Goal: Transaction & Acquisition: Download file/media

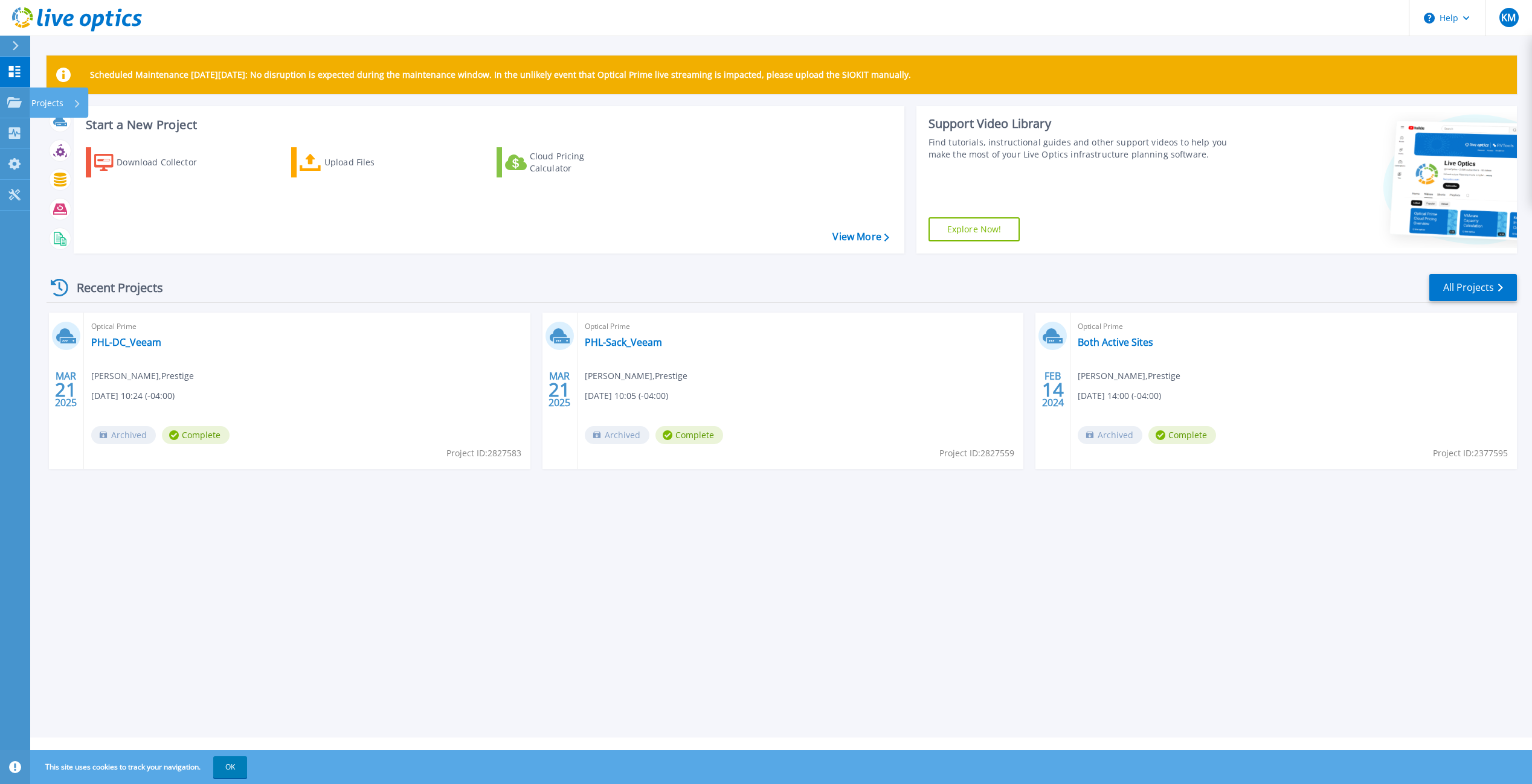
click at [11, 103] on icon at bounding box center [14, 102] width 14 height 11
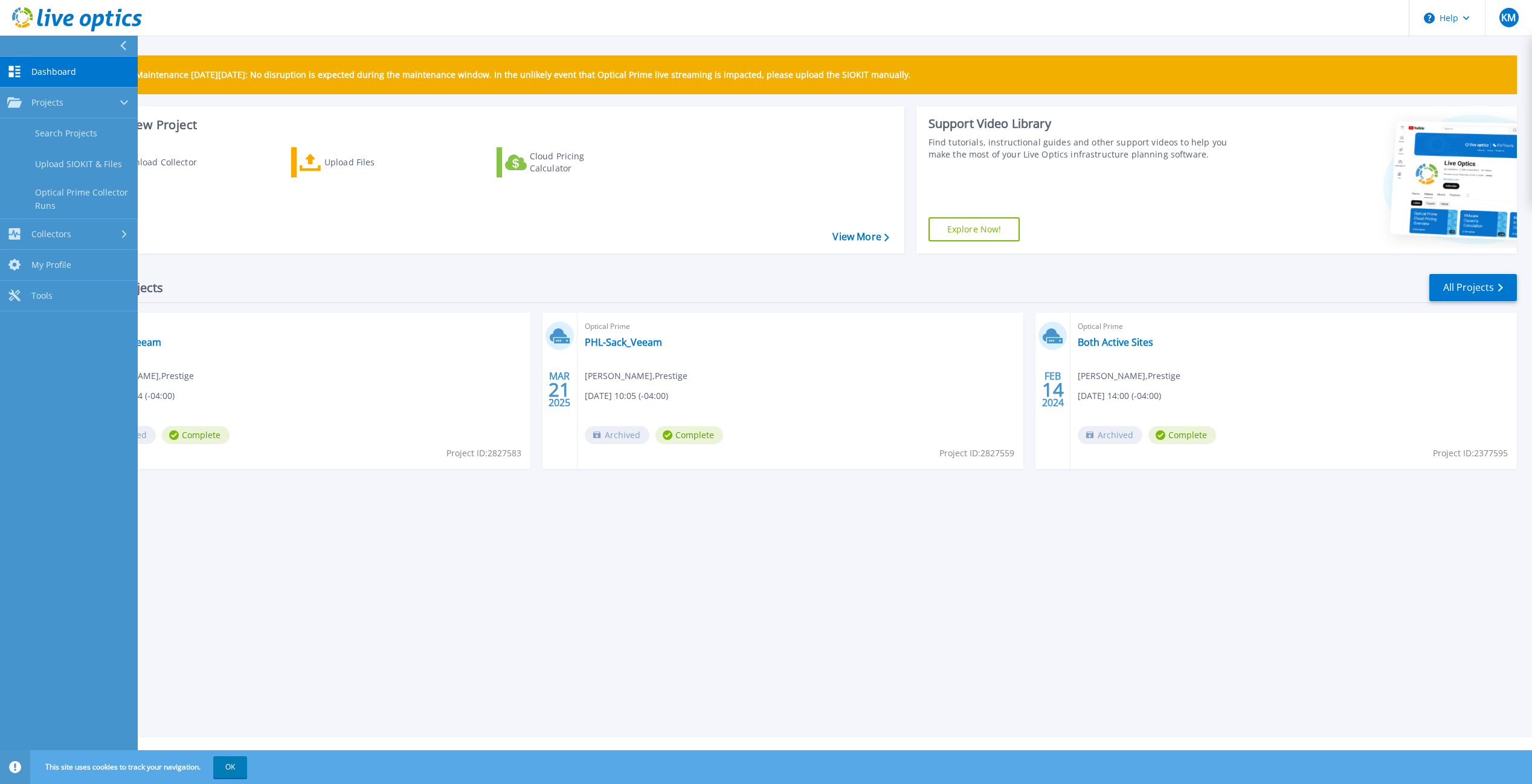
click at [81, 226] on link "Collectors Collectors" at bounding box center [68, 235] width 138 height 31
click at [80, 112] on link "Projects Projects" at bounding box center [68, 103] width 138 height 31
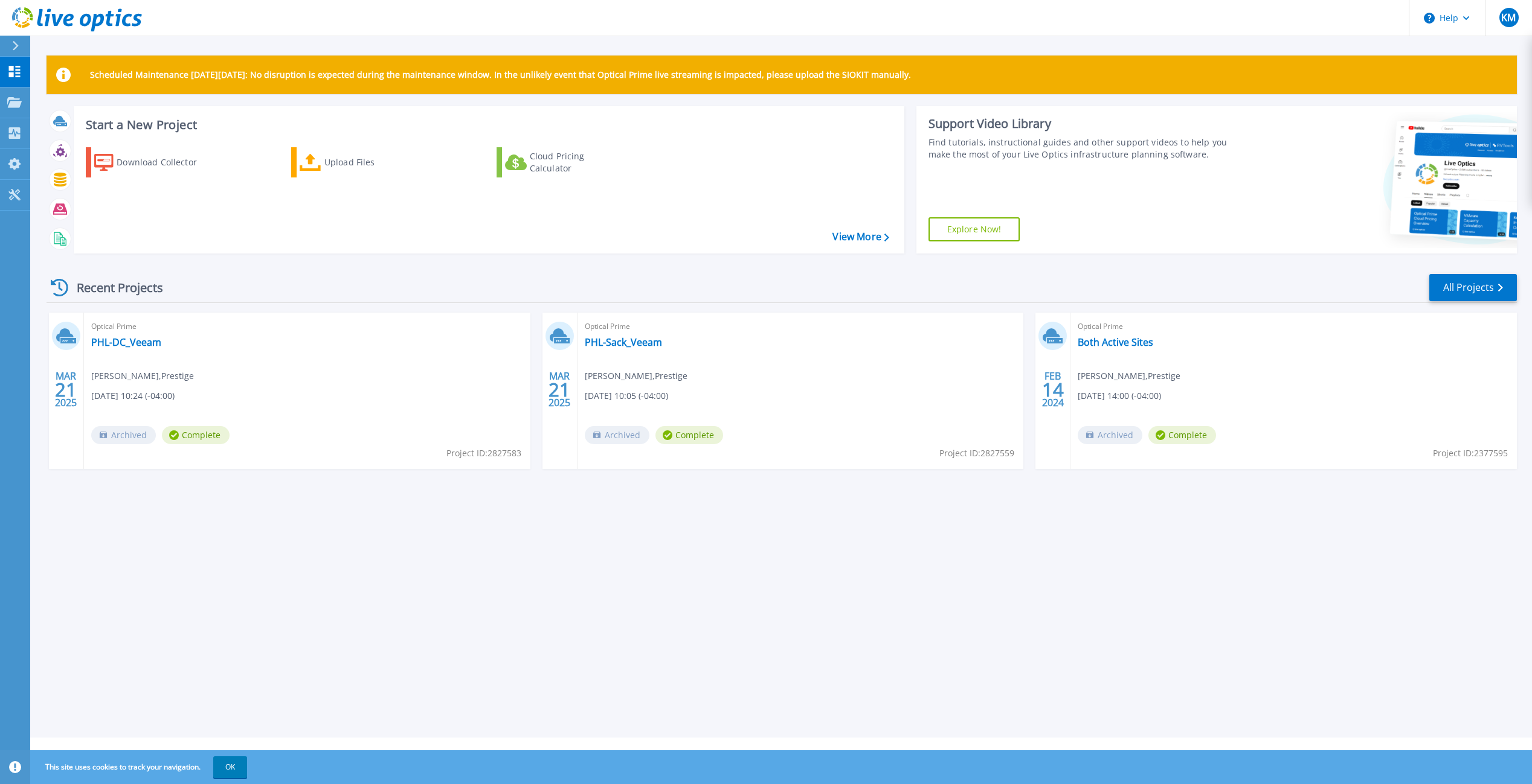
click at [272, 231] on div "Download Collector Upload Files Cloud Pricing Calculator" at bounding box center [487, 193] width 822 height 110
click at [1484, 277] on link "All Projects" at bounding box center [1472, 288] width 88 height 27
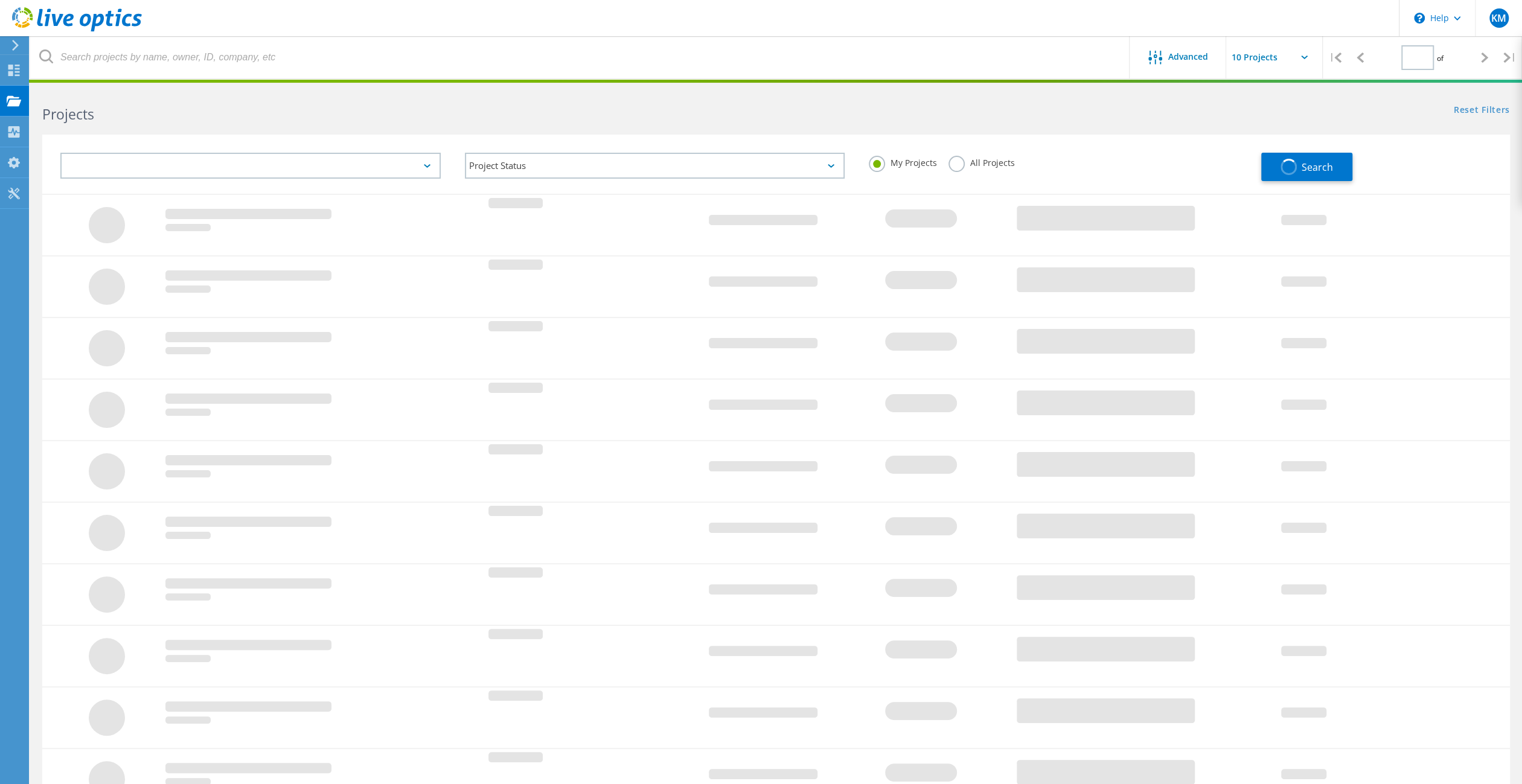
type input "1"
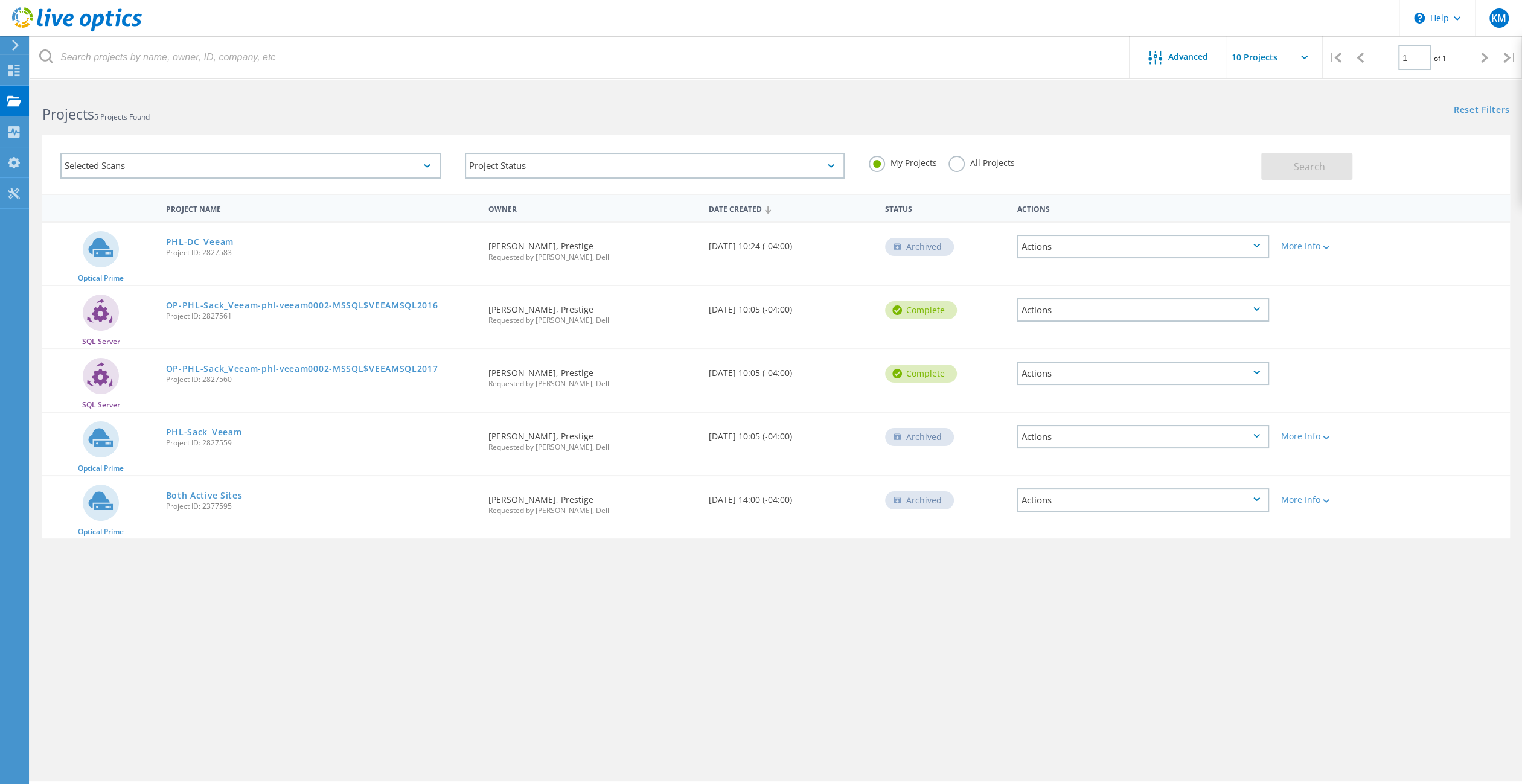
click at [439, 163] on div "Selected Scans" at bounding box center [250, 166] width 380 height 26
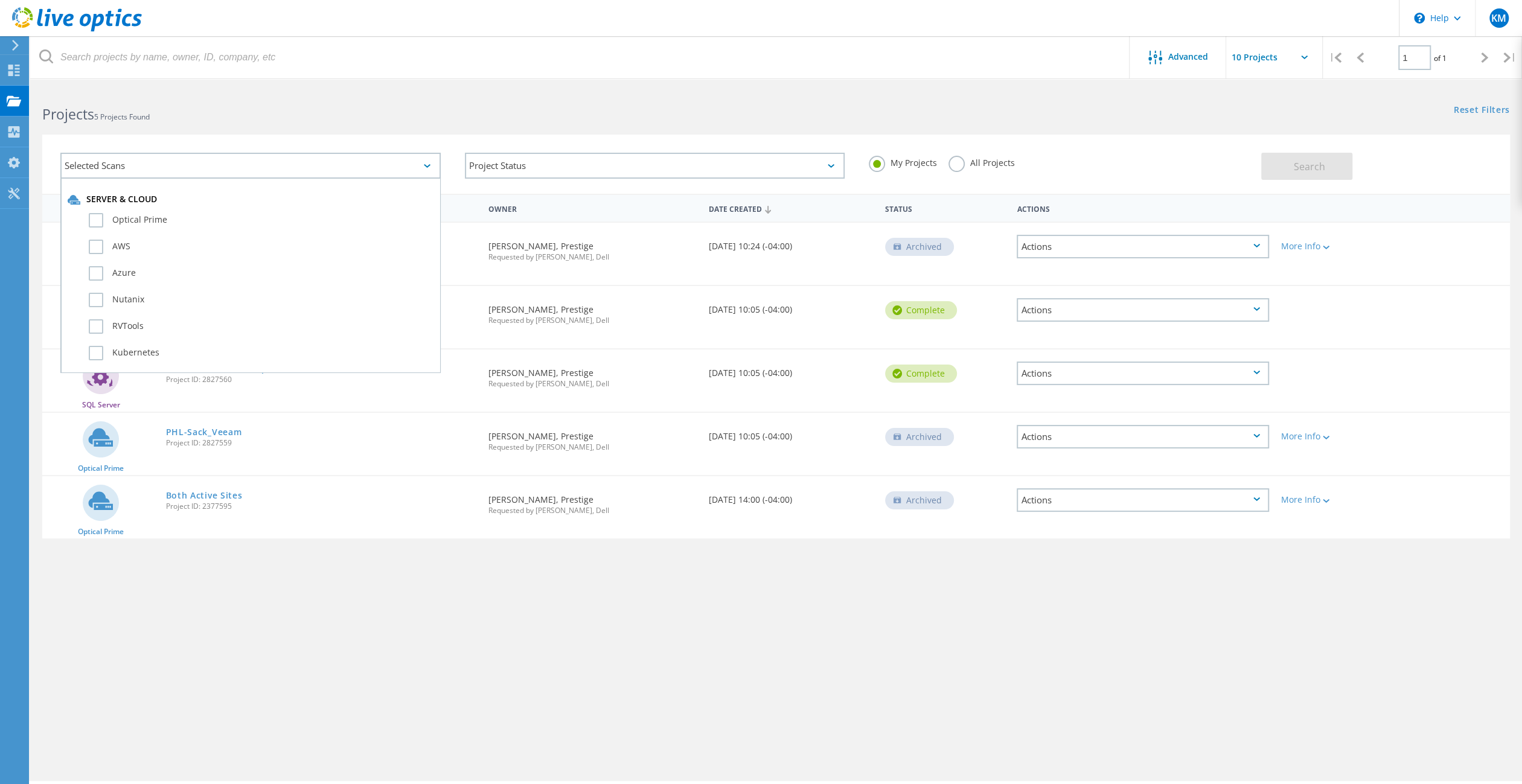
click at [428, 159] on div "Selected Scans" at bounding box center [250, 166] width 380 height 26
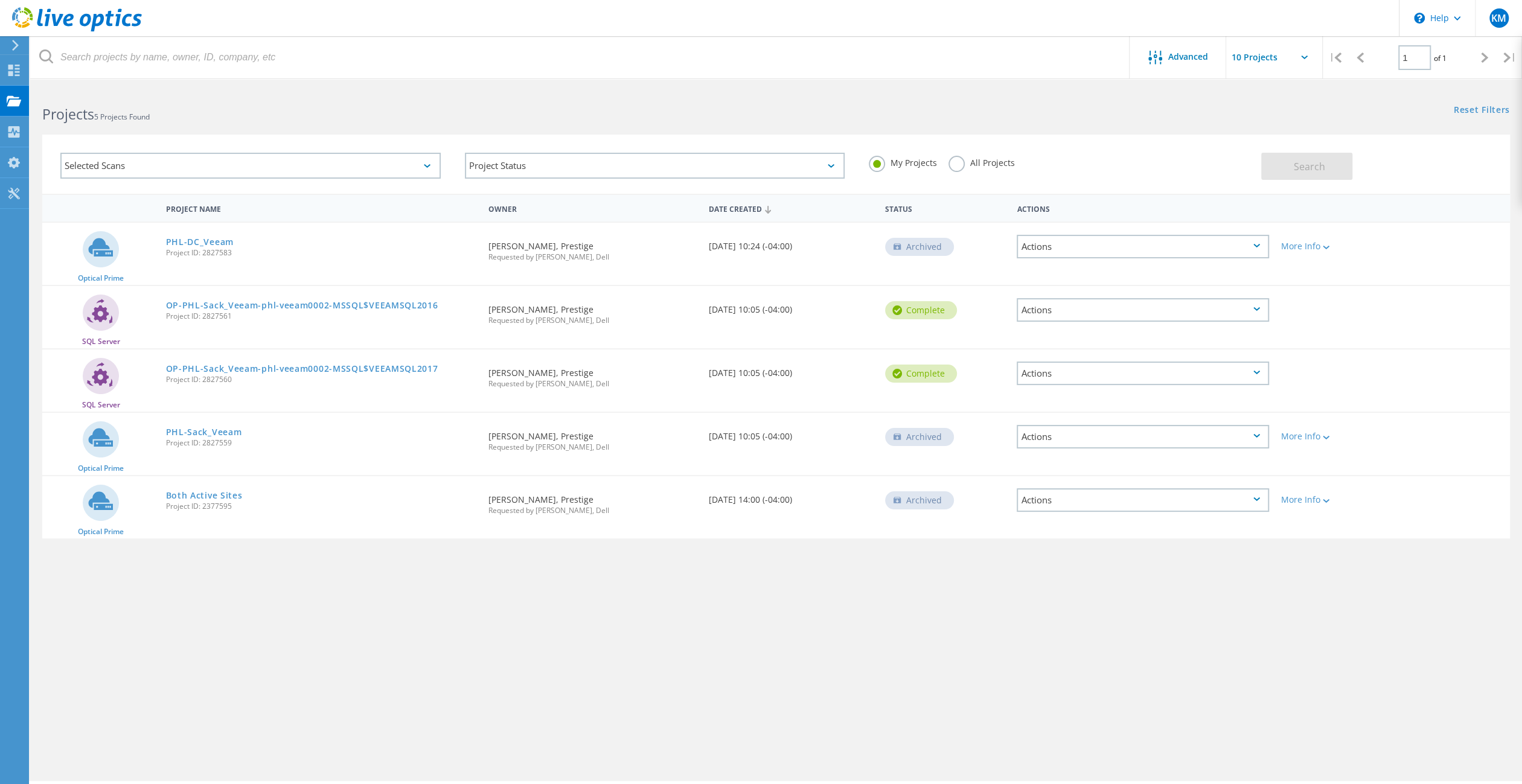
click at [1179, 63] on div "Advanced" at bounding box center [1178, 59] width 96 height 15
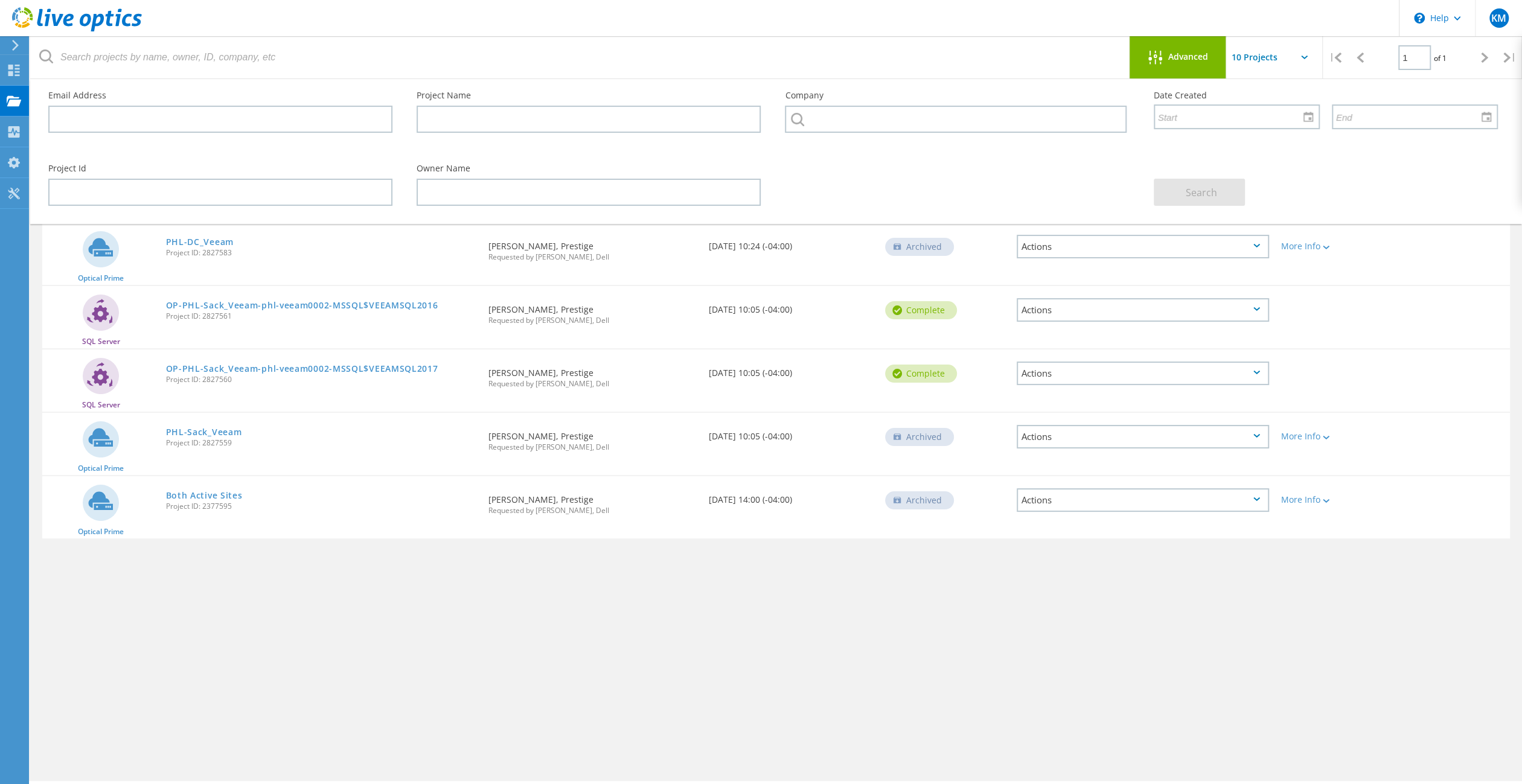
click at [1179, 63] on div "Advanced" at bounding box center [1178, 59] width 96 height 15
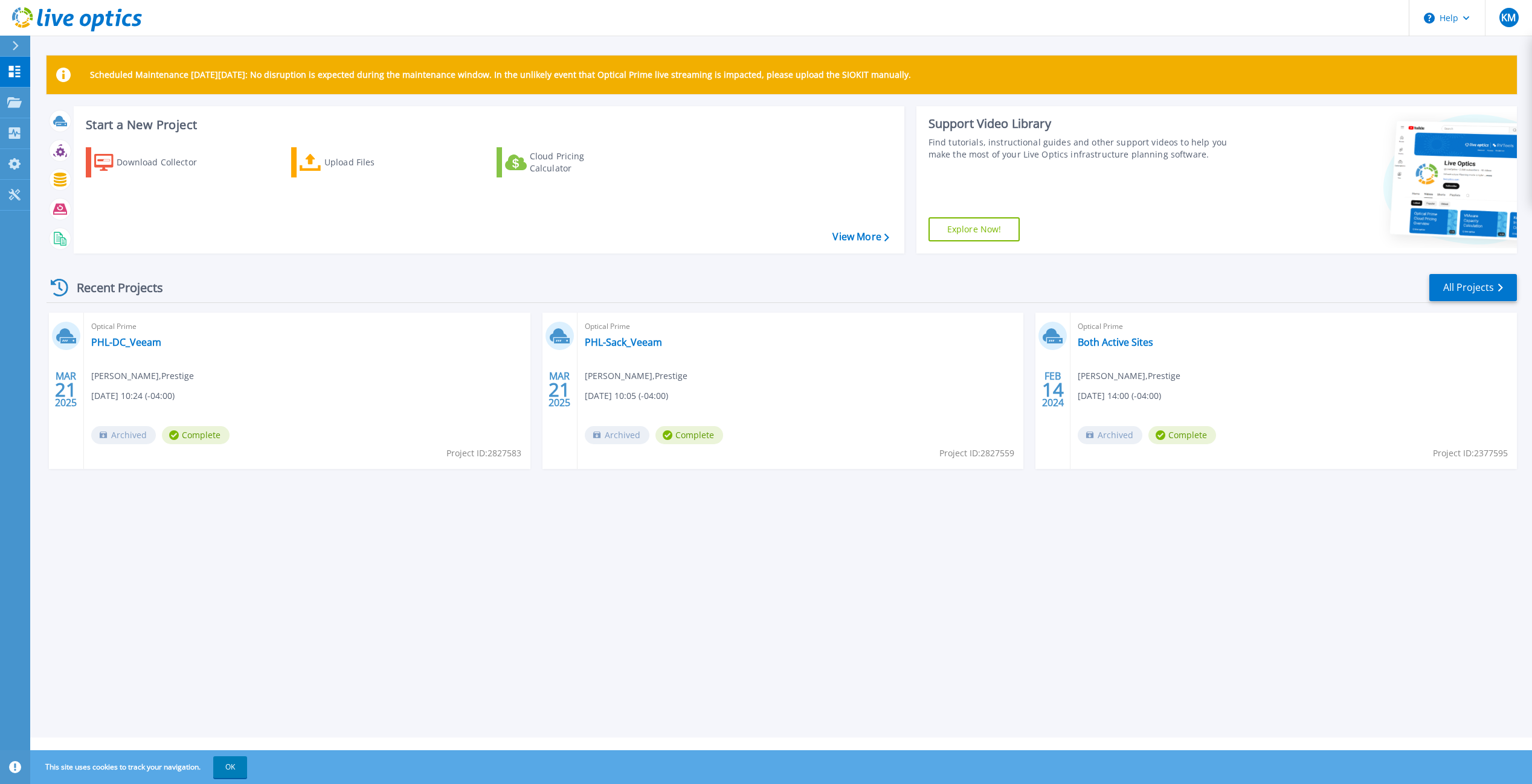
click at [867, 244] on div "Download Collector Upload Files Cloud Pricing Calculator" at bounding box center [487, 193] width 822 height 110
click at [863, 233] on link "View More" at bounding box center [860, 237] width 56 height 12
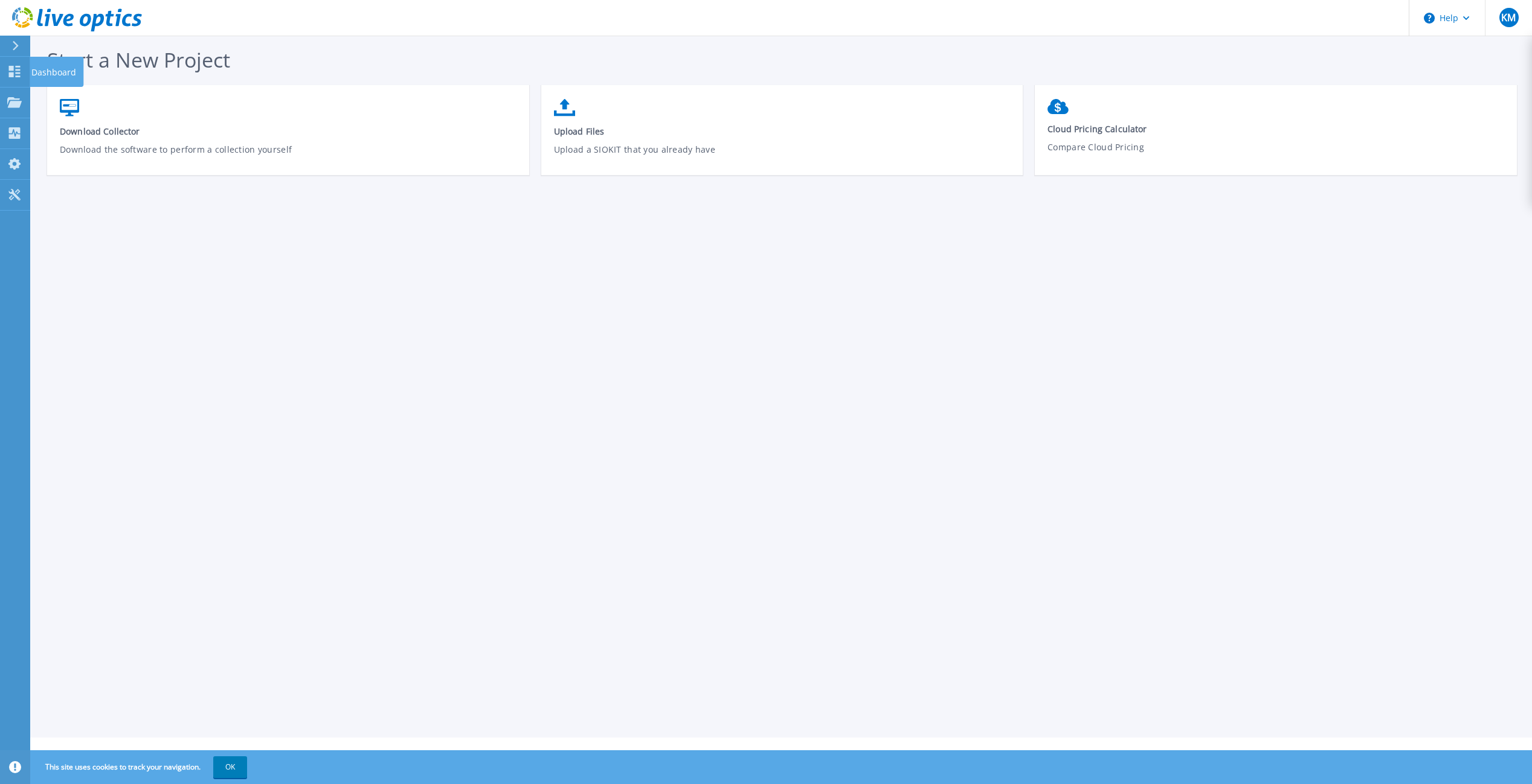
click at [21, 71] on icon at bounding box center [14, 71] width 14 height 12
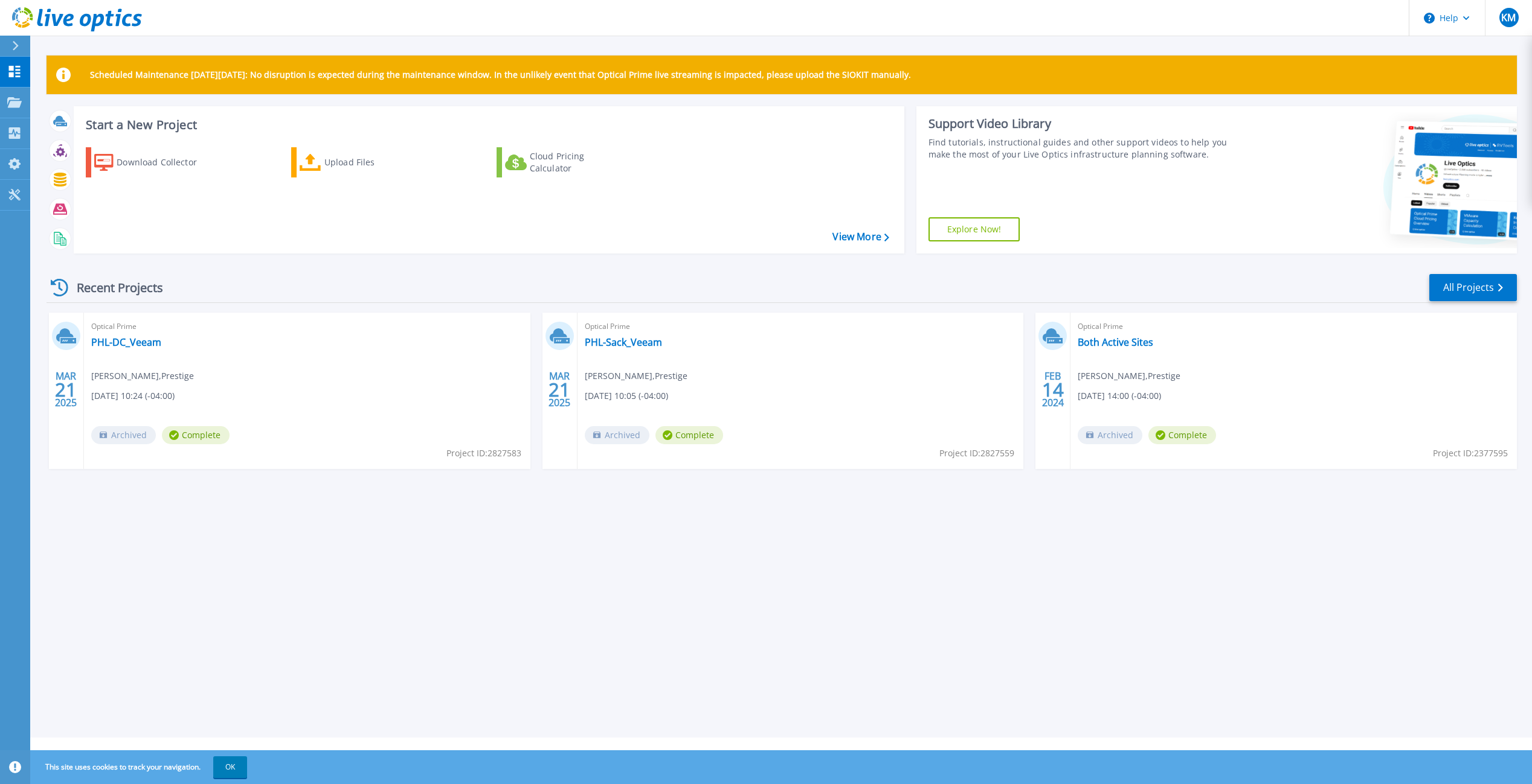
drag, startPoint x: 289, startPoint y: 526, endPoint x: 189, endPoint y: 561, distance: 105.9
click at [189, 561] on div "Scheduled Maintenance on Monday 22nd September: No disruption is expected durin…" at bounding box center [780, 369] width 1501 height 738
click at [11, 190] on icon at bounding box center [14, 195] width 14 height 12
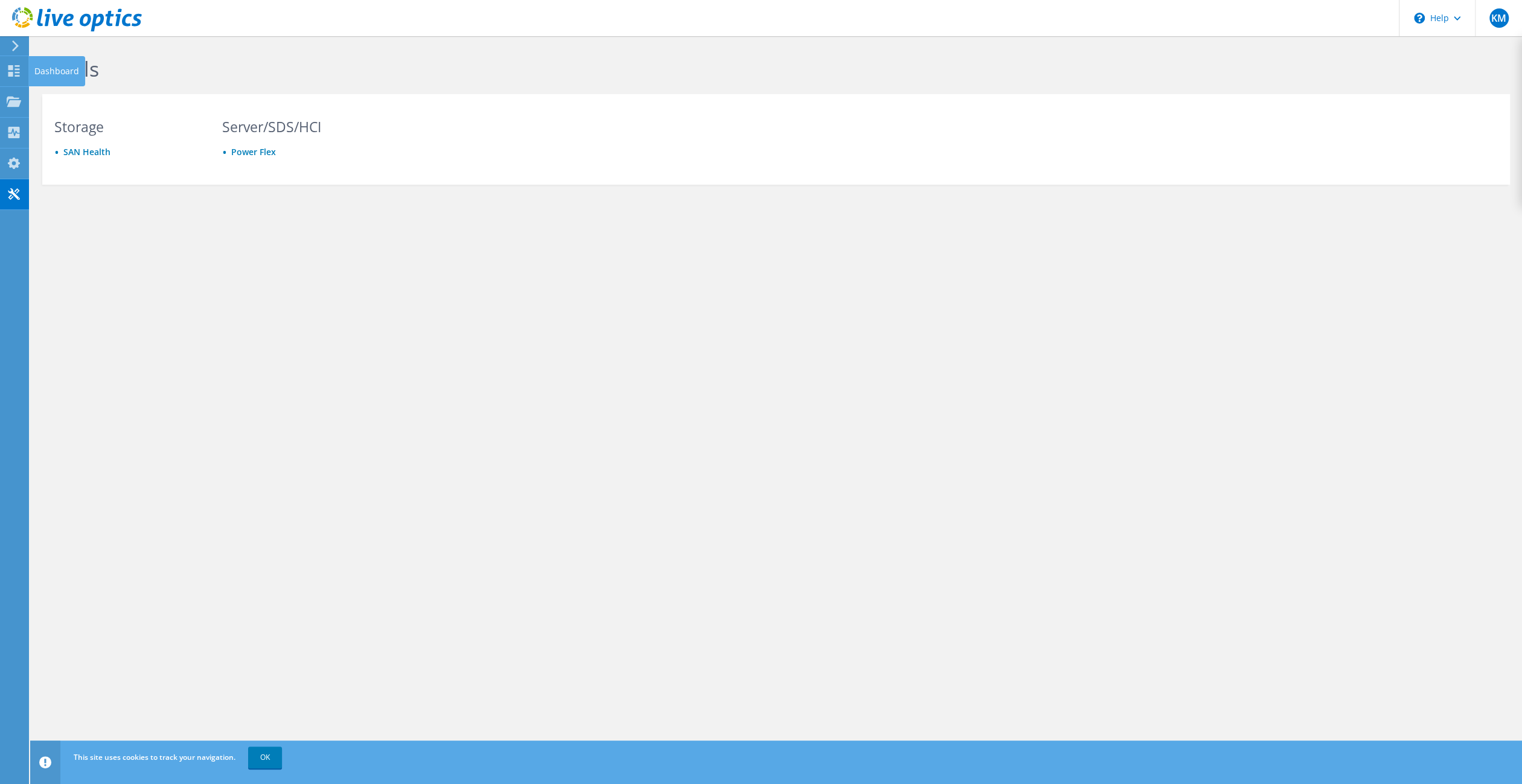
click at [13, 73] on use at bounding box center [14, 71] width 12 height 12
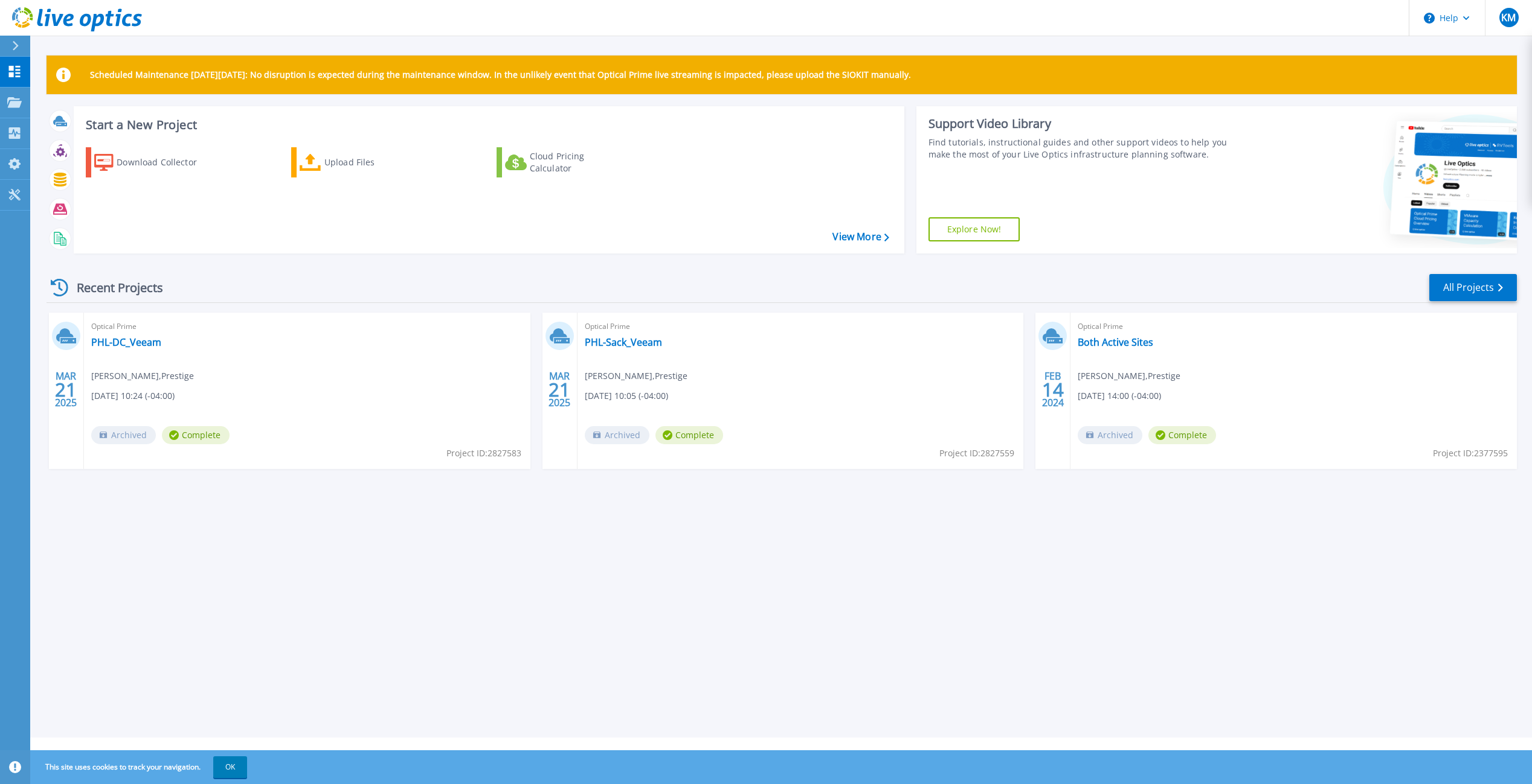
click at [232, 776] on button "OK" at bounding box center [229, 767] width 34 height 22
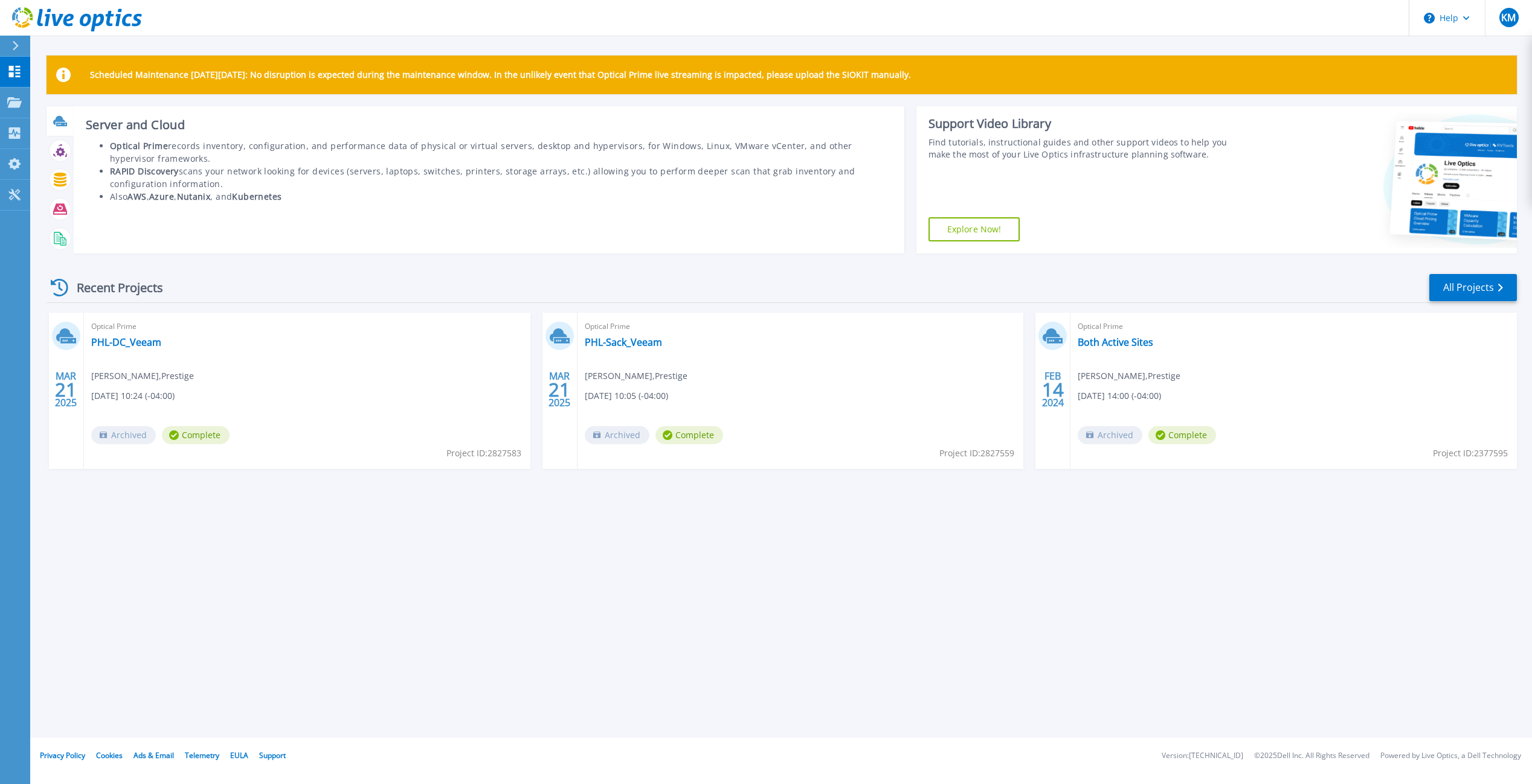
click at [57, 118] on icon at bounding box center [59, 119] width 13 height 9
click at [498, 179] on li "RAPID Discovery scans your network looking for devices (servers, laptops, switc…" at bounding box center [501, 177] width 782 height 25
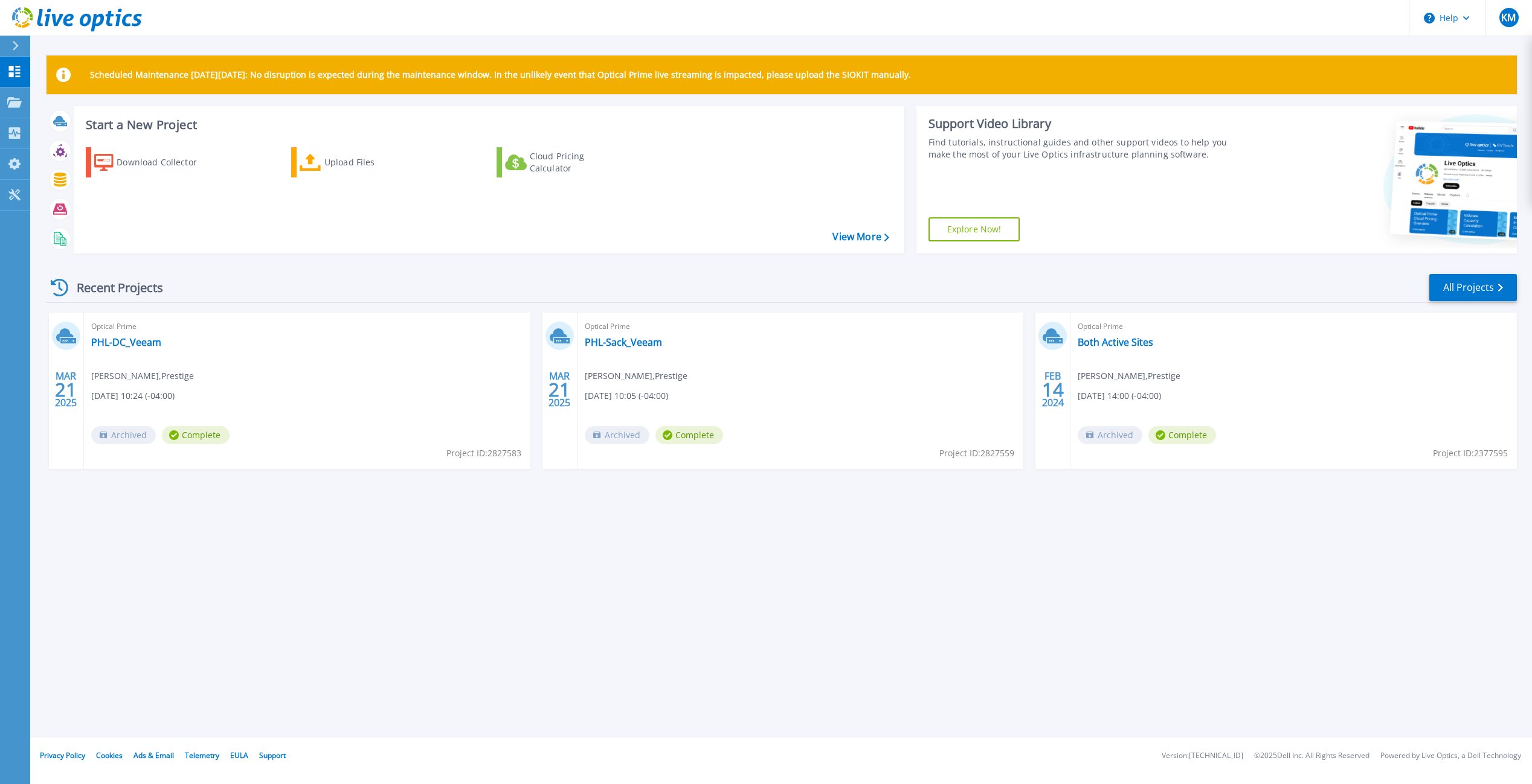
click at [1503, 19] on span "KM" at bounding box center [1508, 17] width 14 height 10
click at [1091, 227] on div "Support Video Library Find tutorials, instructional guides and other support vi…" at bounding box center [1077, 179] width 323 height 147
click at [854, 239] on link "View More" at bounding box center [860, 237] width 56 height 12
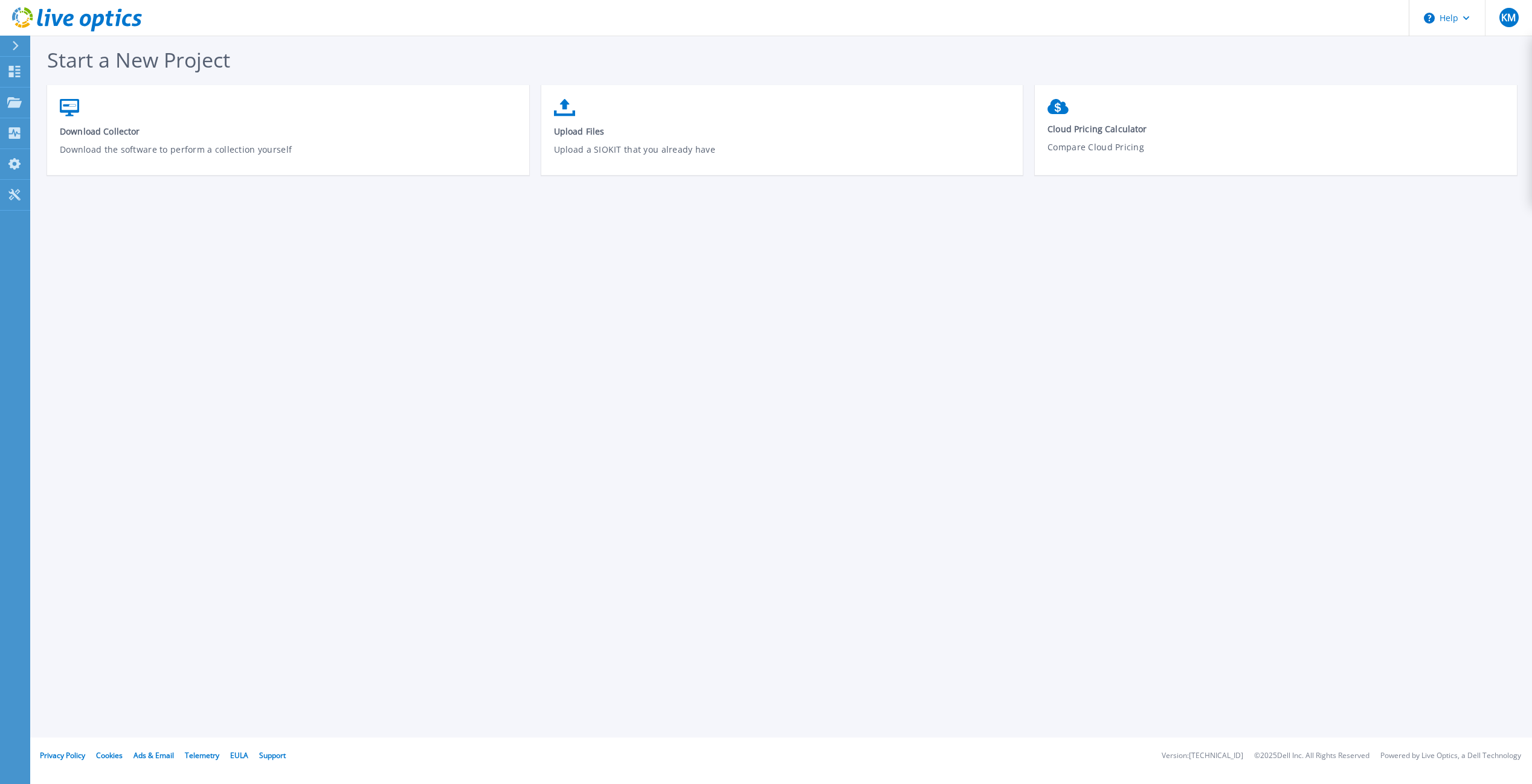
click at [14, 50] on icon at bounding box center [15, 46] width 6 height 10
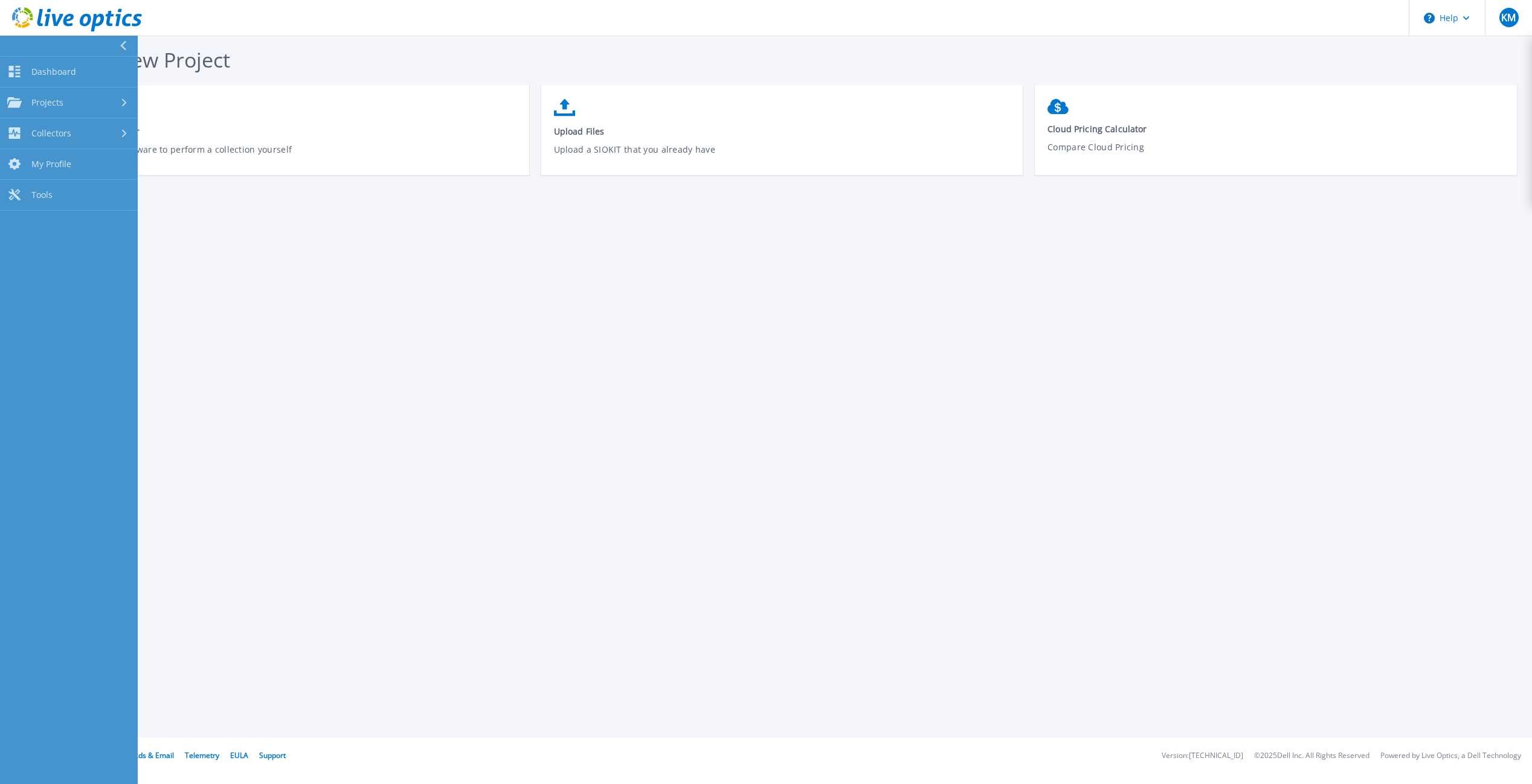
click at [39, 73] on span "Dashboard" at bounding box center [54, 71] width 44 height 11
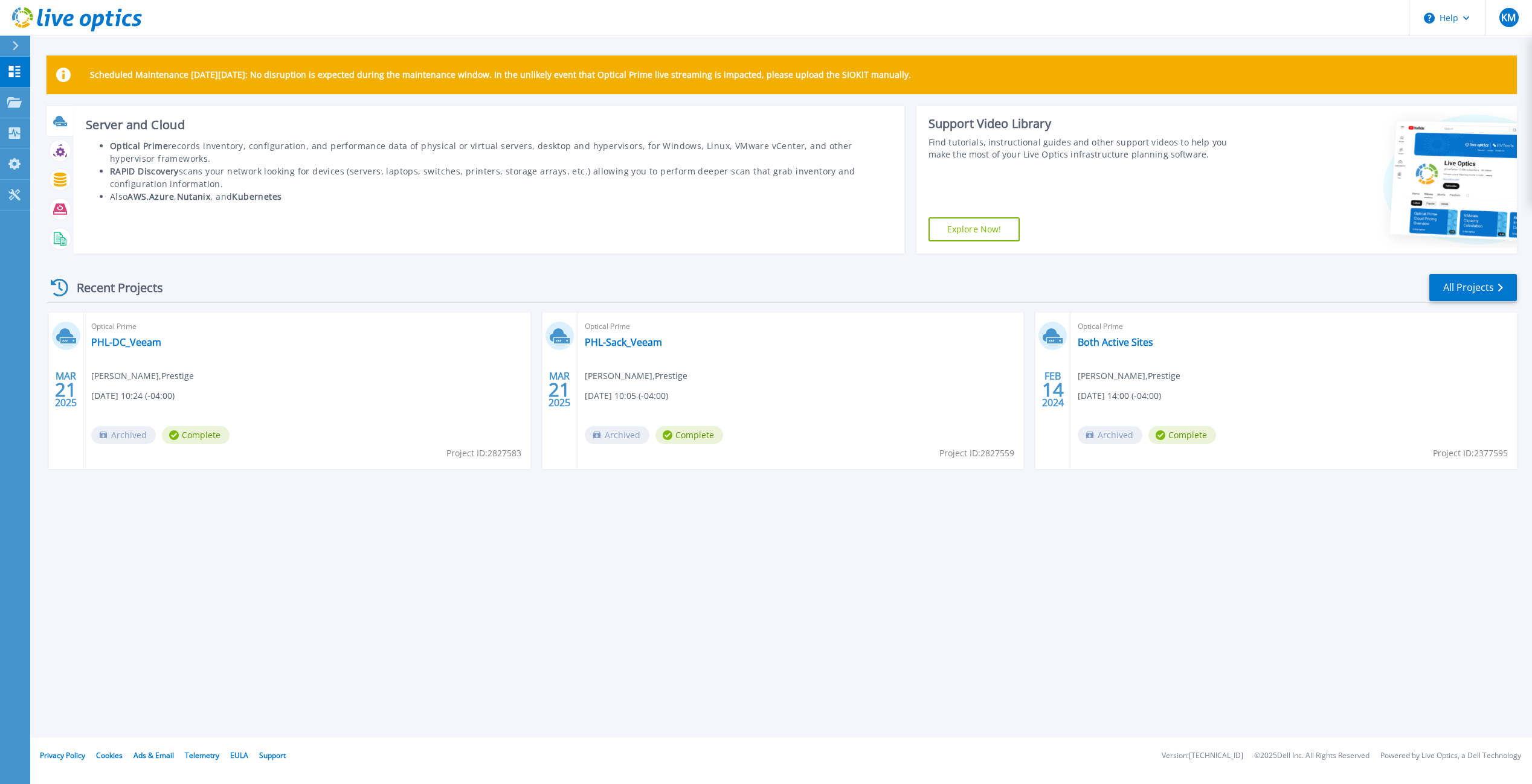
click at [66, 121] on icon at bounding box center [60, 120] width 13 height 13
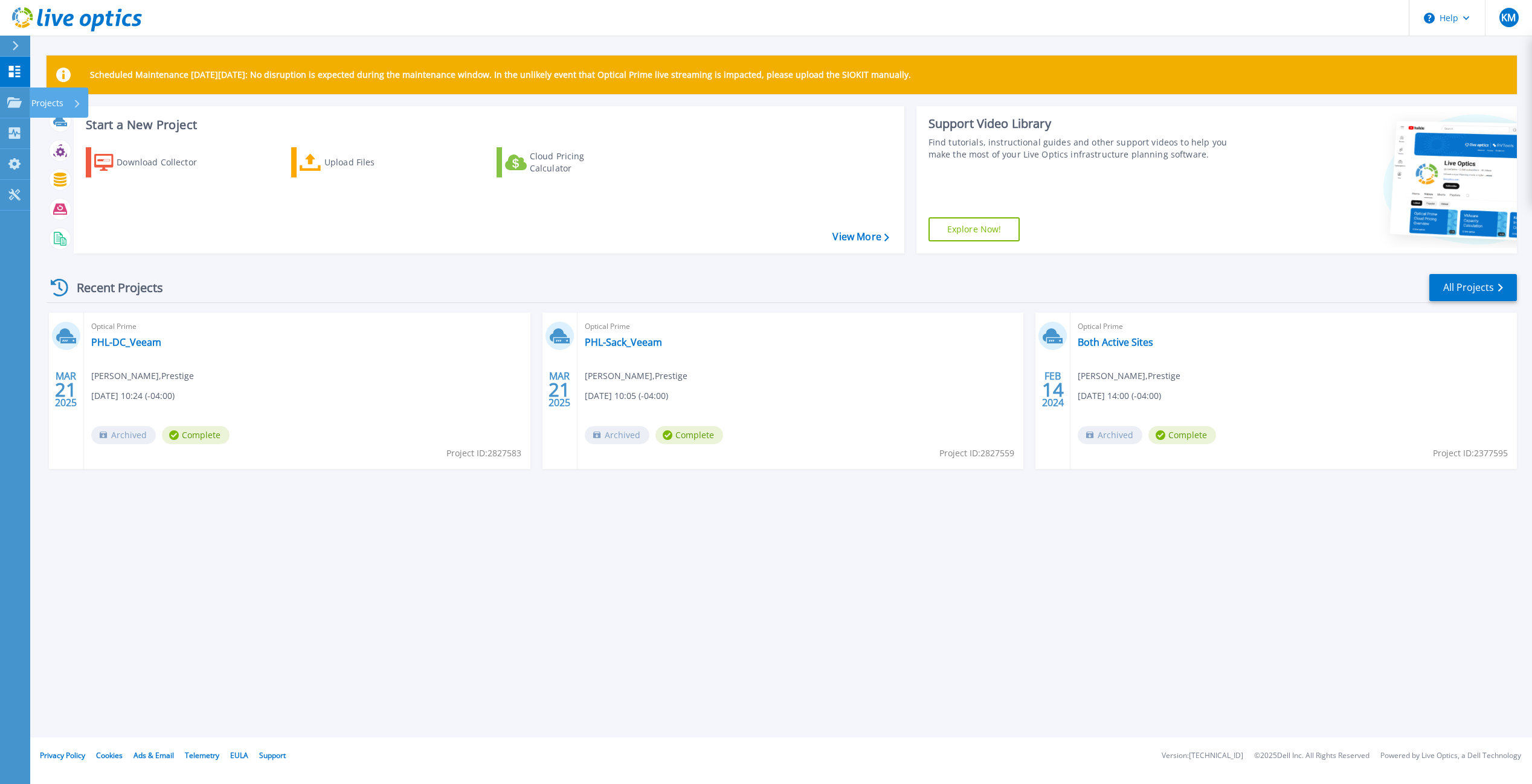
click at [83, 103] on div "Projects" at bounding box center [59, 102] width 59 height 30
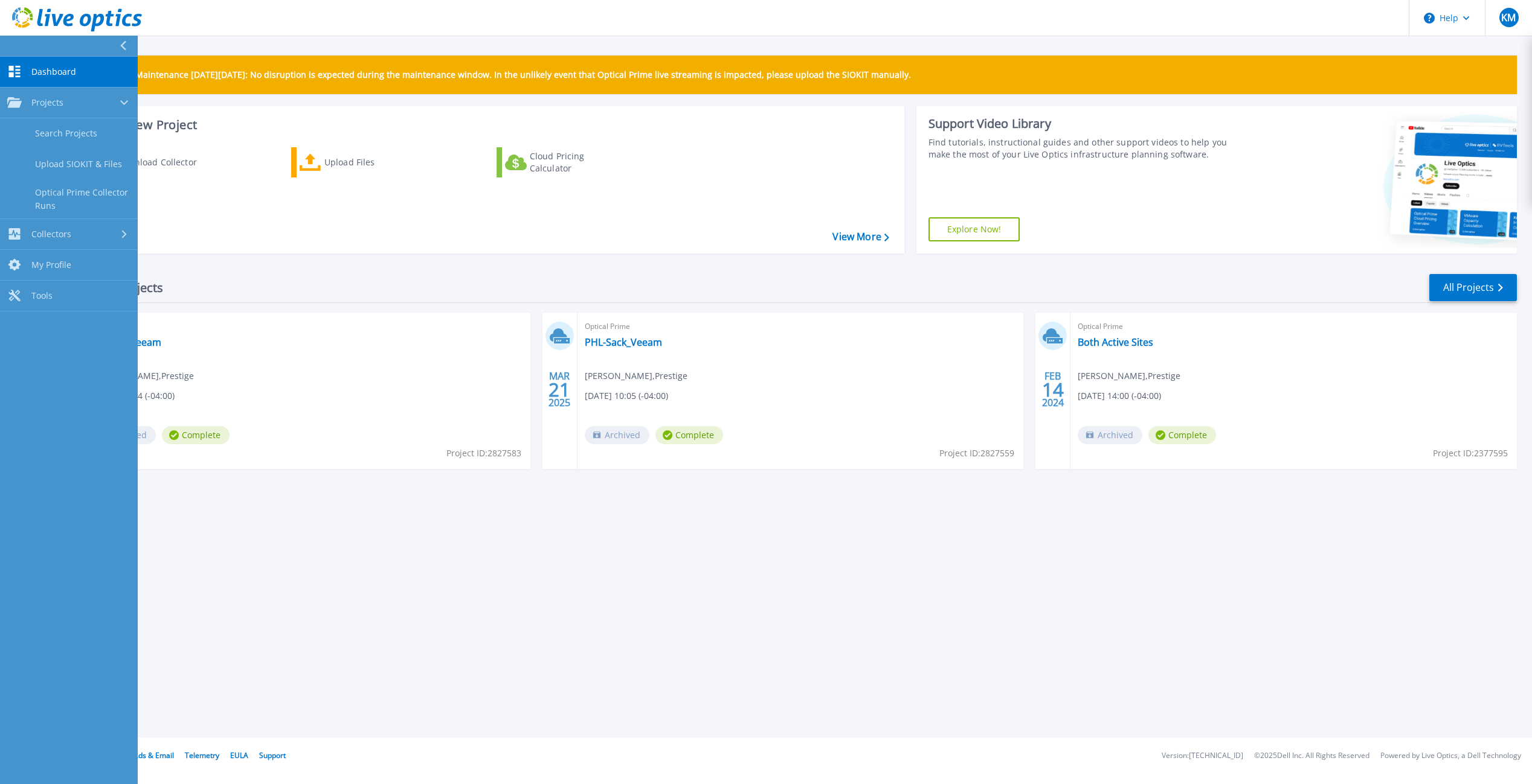
click at [104, 199] on link "Optical Prime Collector Runs" at bounding box center [68, 199] width 138 height 39
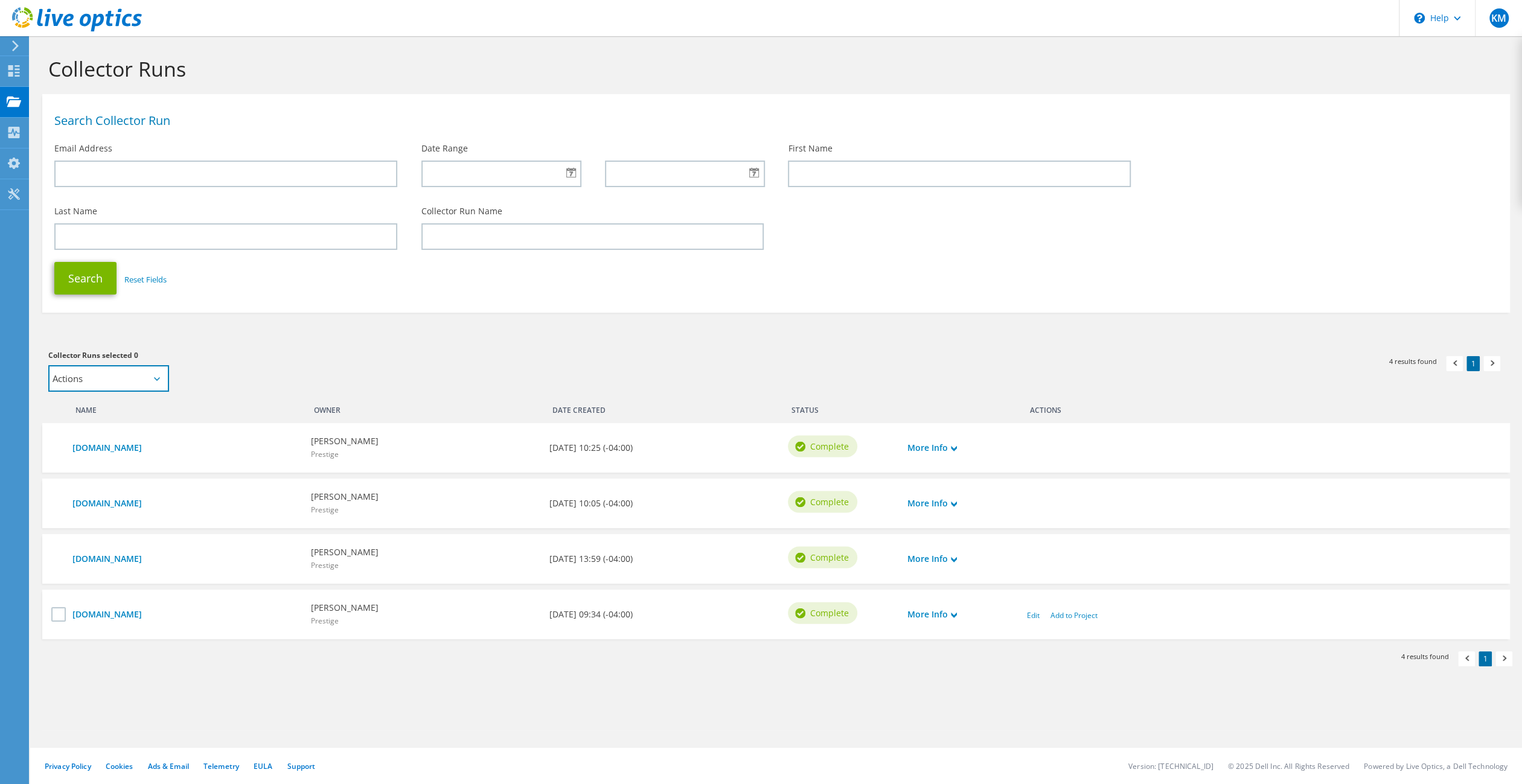
click at [153, 379] on select "Actions Add to new project Add to existing project" at bounding box center [108, 379] width 120 height 27
select select "new_proj"
click at [48, 367] on select "Actions Add to new project Add to existing project" at bounding box center [108, 379] width 120 height 27
click at [224, 377] on input "text" at bounding box center [237, 379] width 114 height 27
type input "Prestige DC"
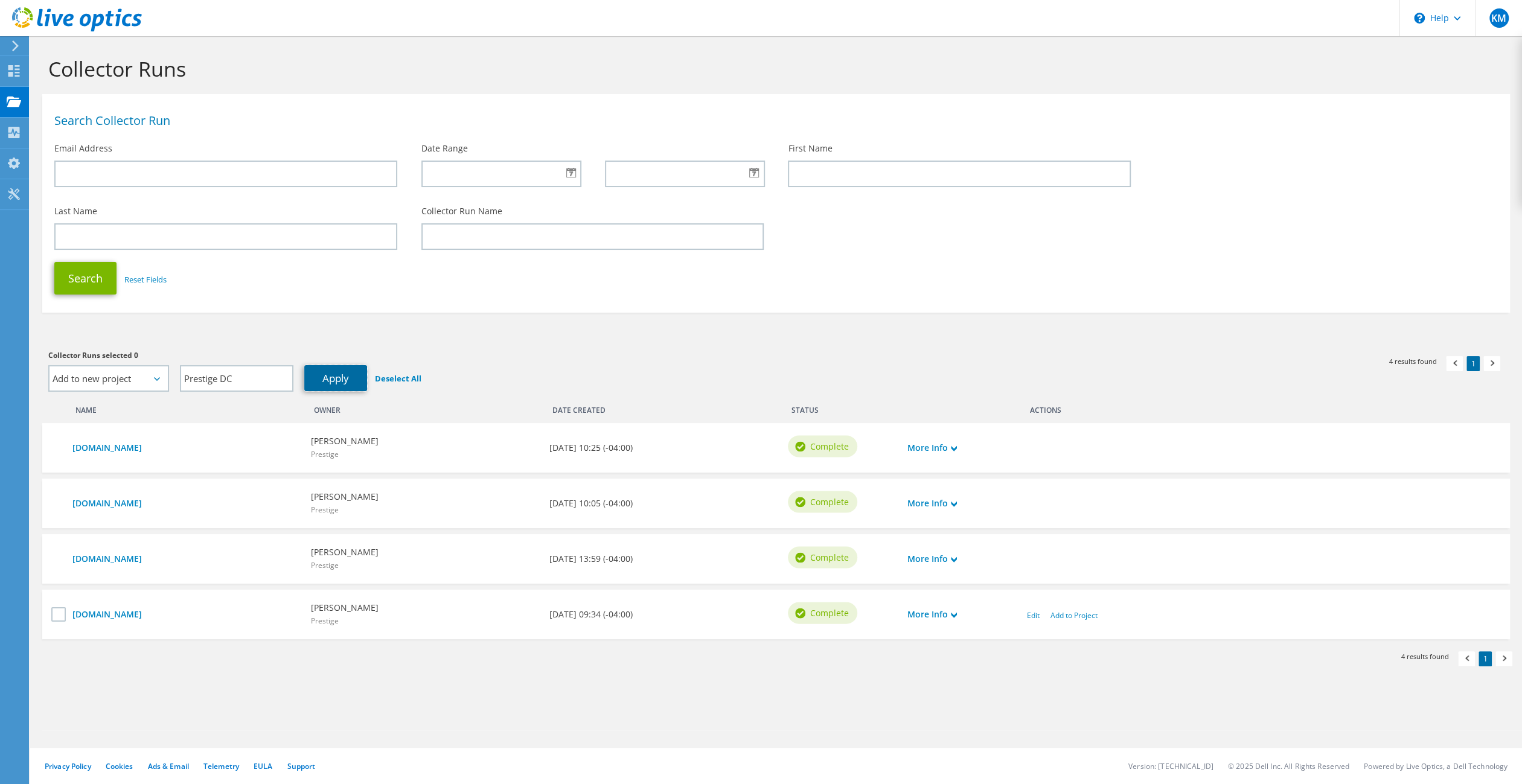
click at [351, 378] on link "Apply" at bounding box center [335, 378] width 63 height 26
click at [953, 448] on icon at bounding box center [954, 449] width 6 height 6
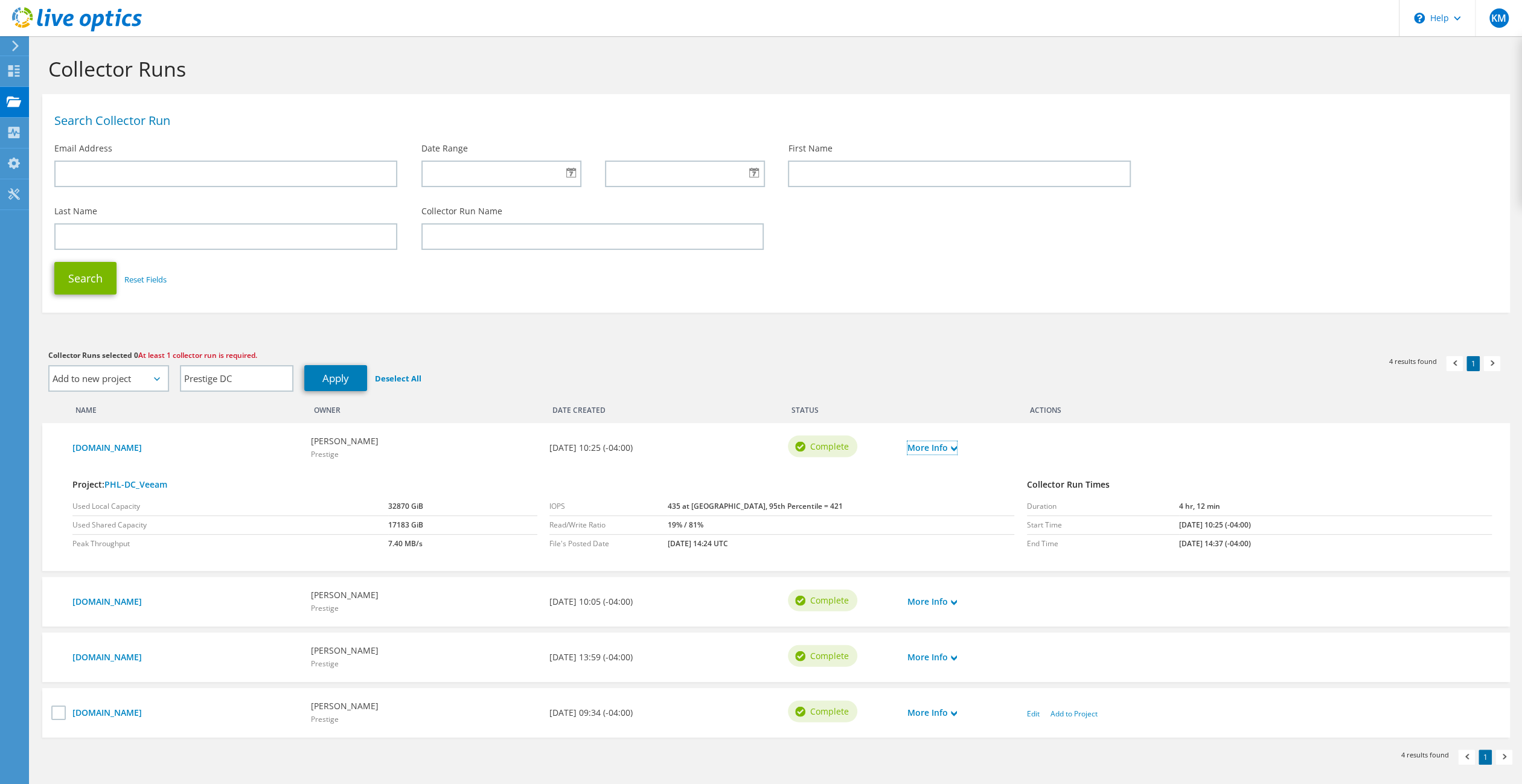
click at [953, 448] on icon at bounding box center [954, 449] width 6 height 6
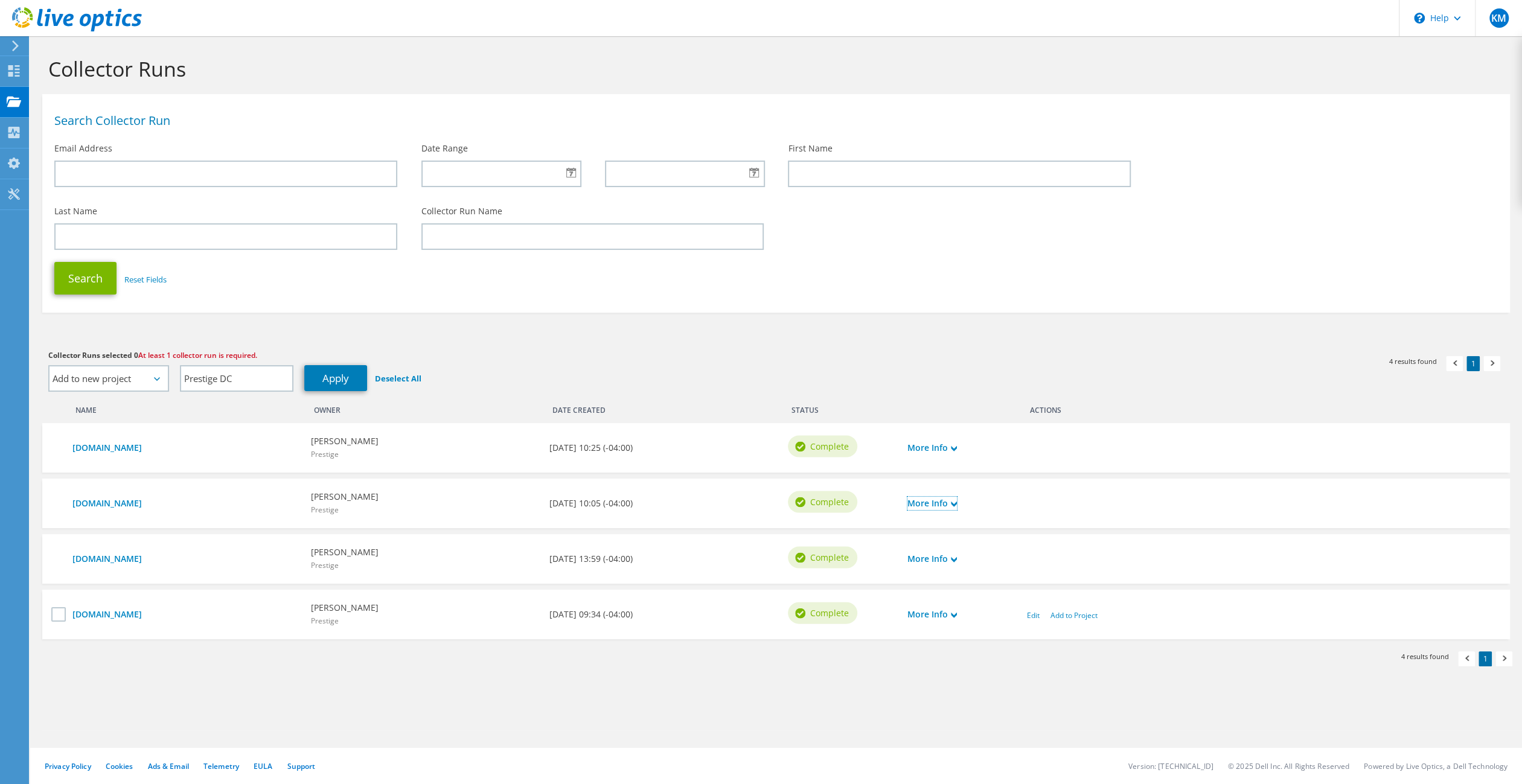
click at [956, 508] on icon at bounding box center [954, 504] width 6 height 6
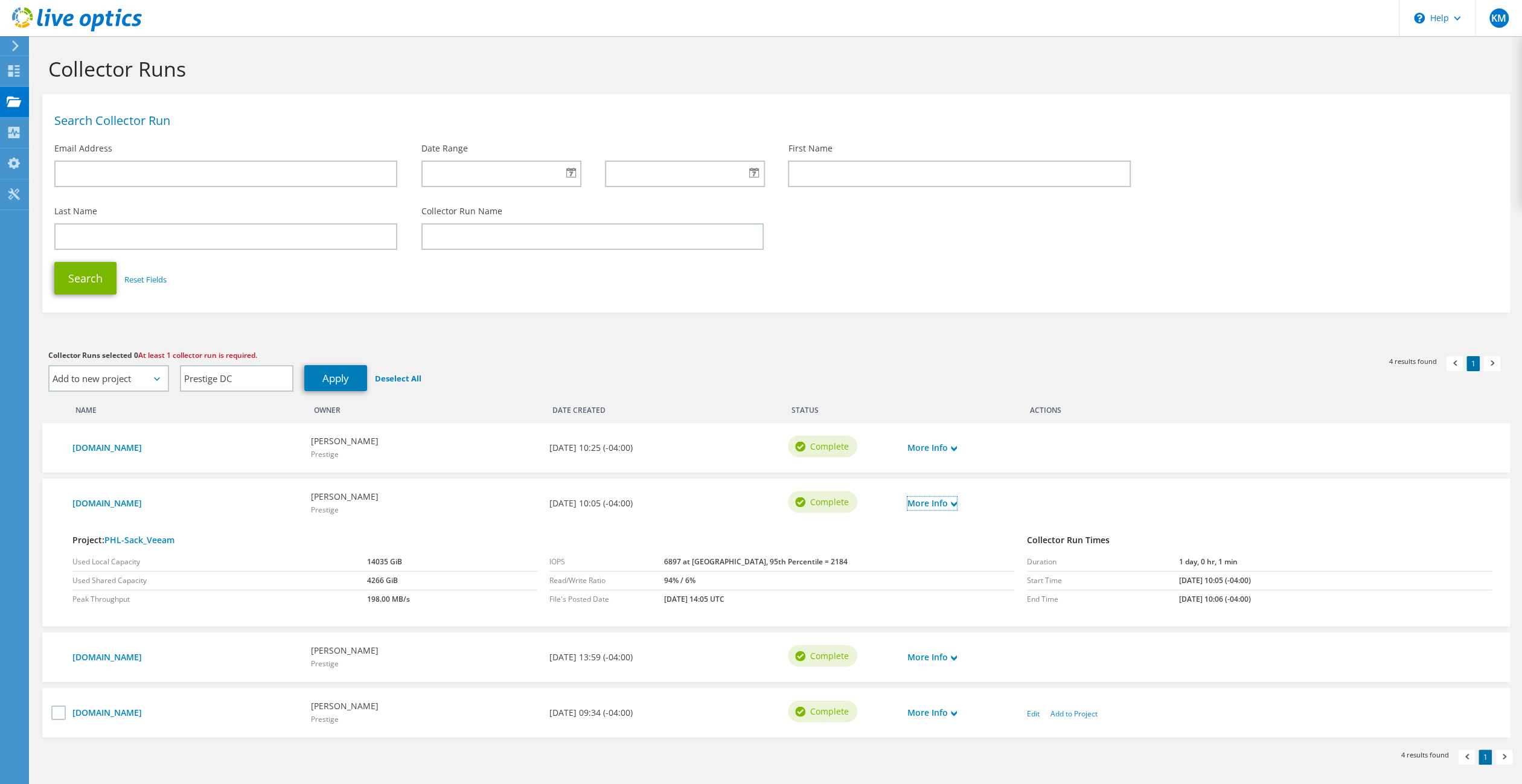
click at [956, 508] on icon at bounding box center [954, 504] width 6 height 6
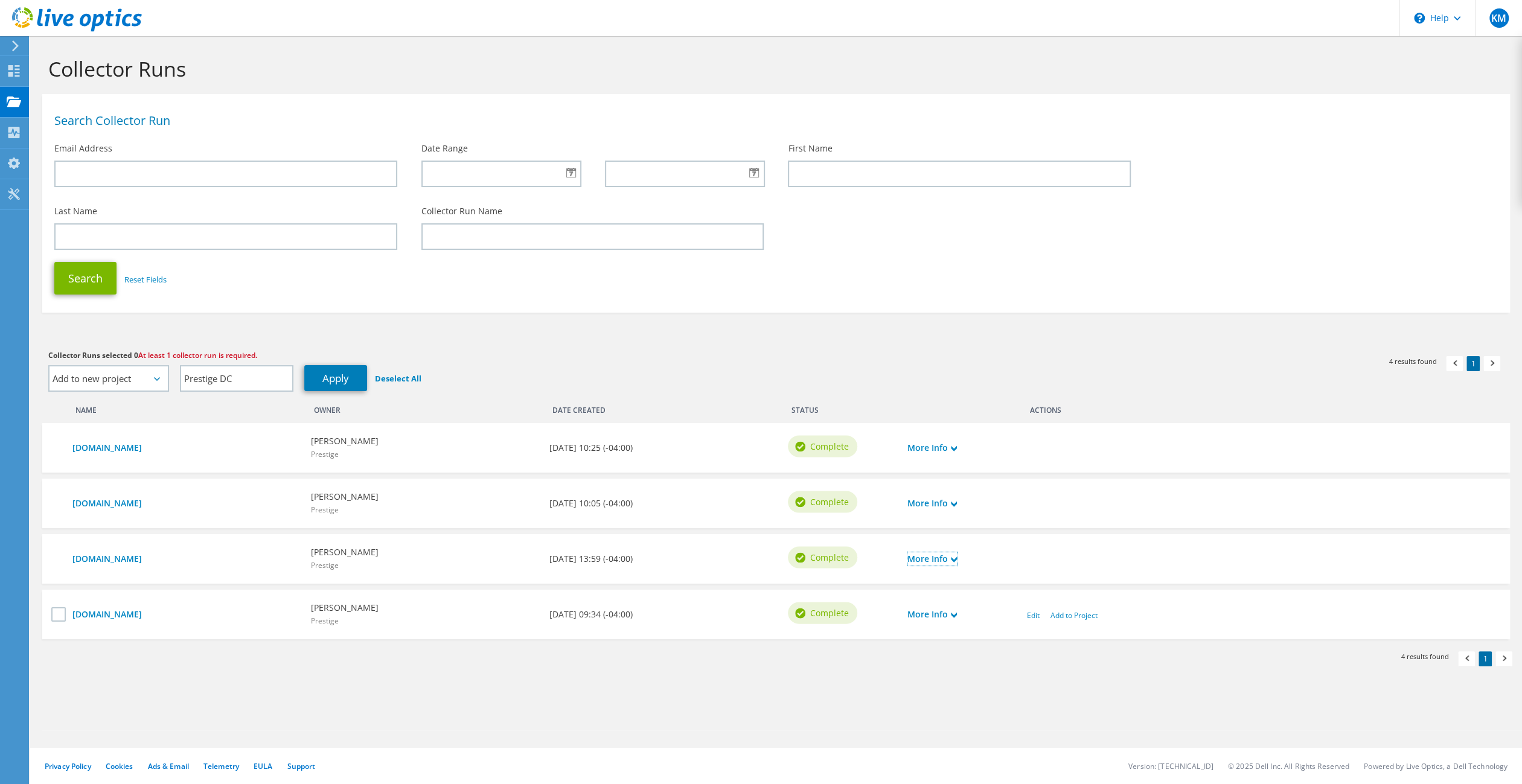
click at [953, 562] on use at bounding box center [954, 561] width 6 height 6
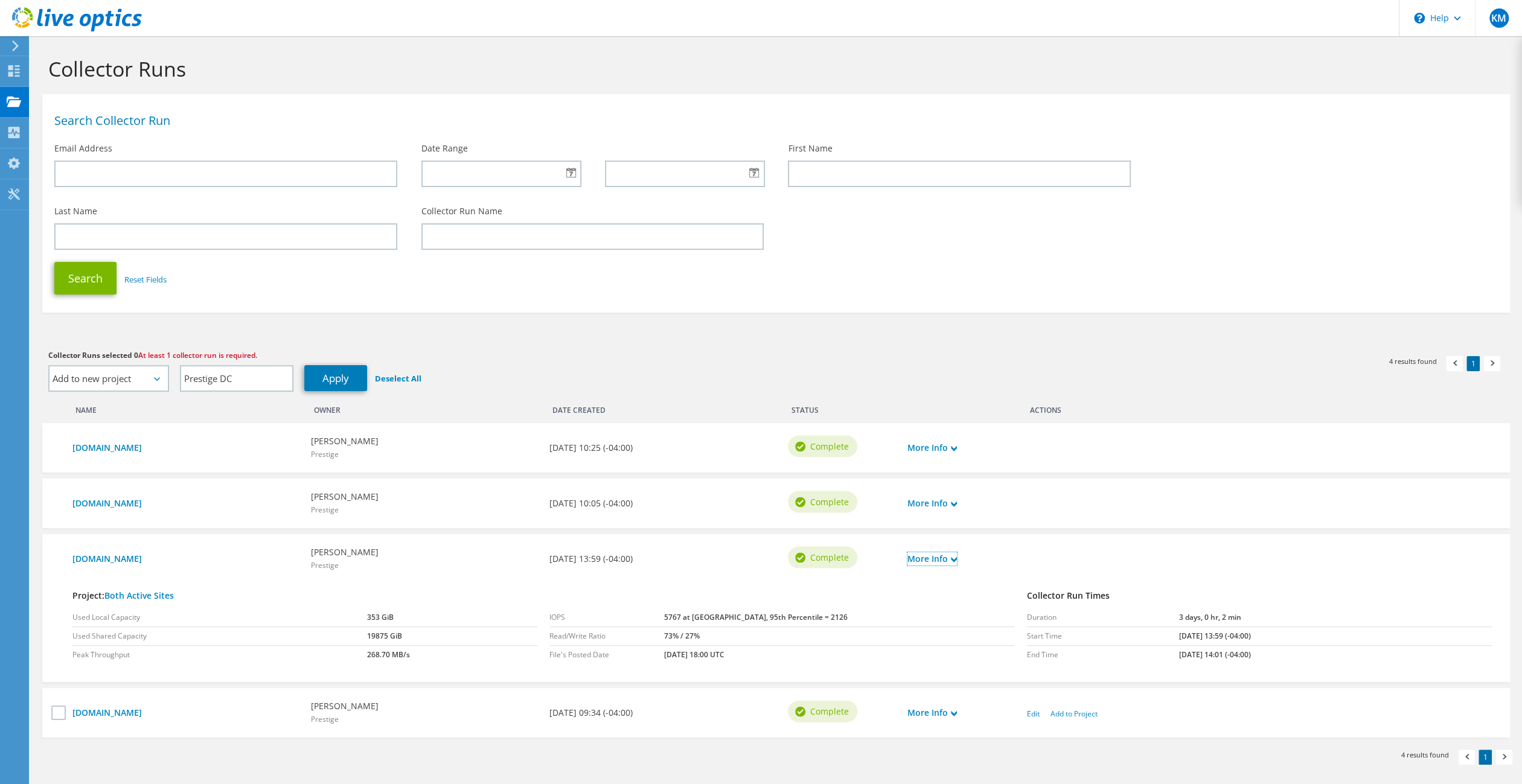
click at [953, 562] on use at bounding box center [954, 561] width 6 height 6
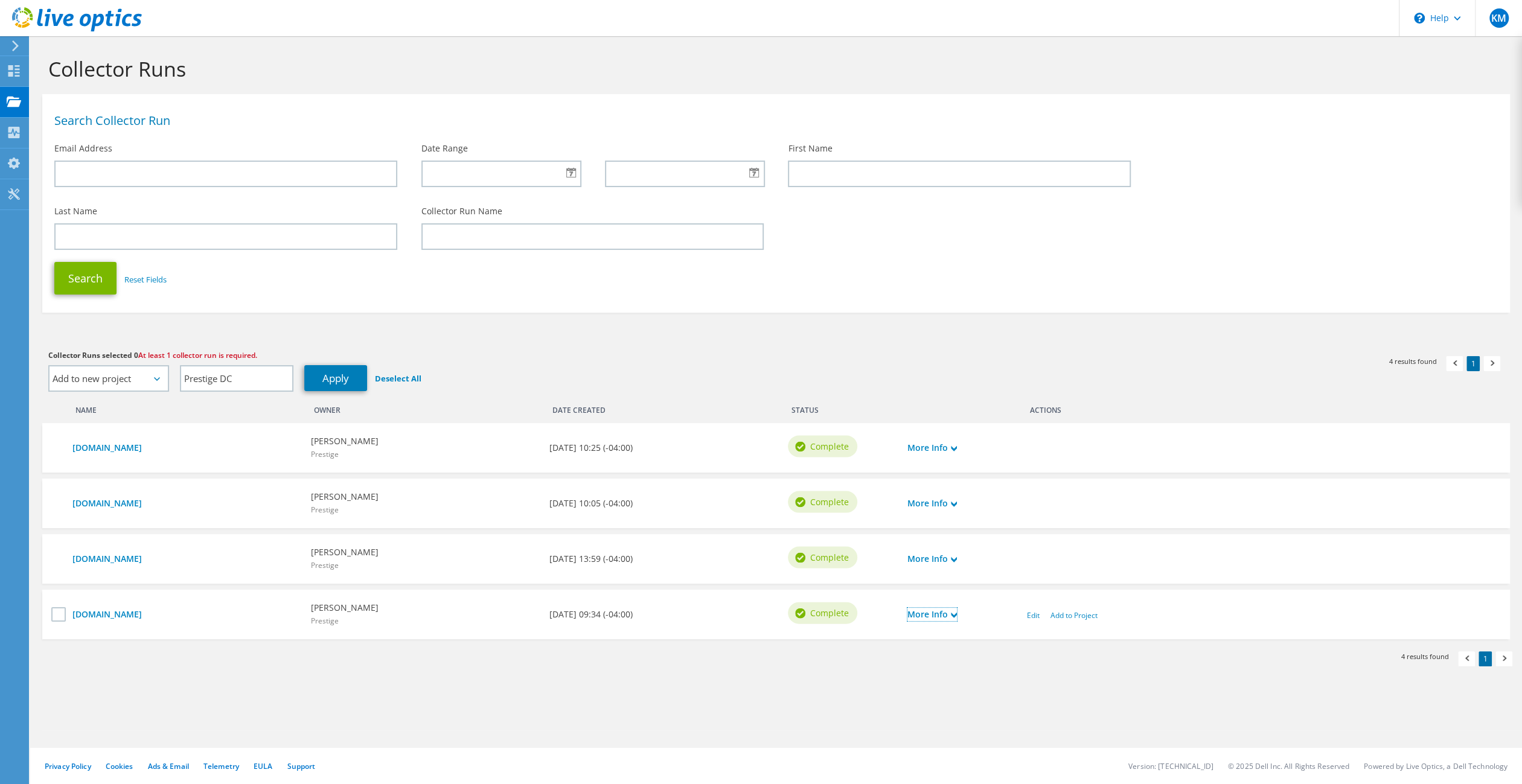
click at [954, 621] on link "More Info" at bounding box center [932, 614] width 49 height 13
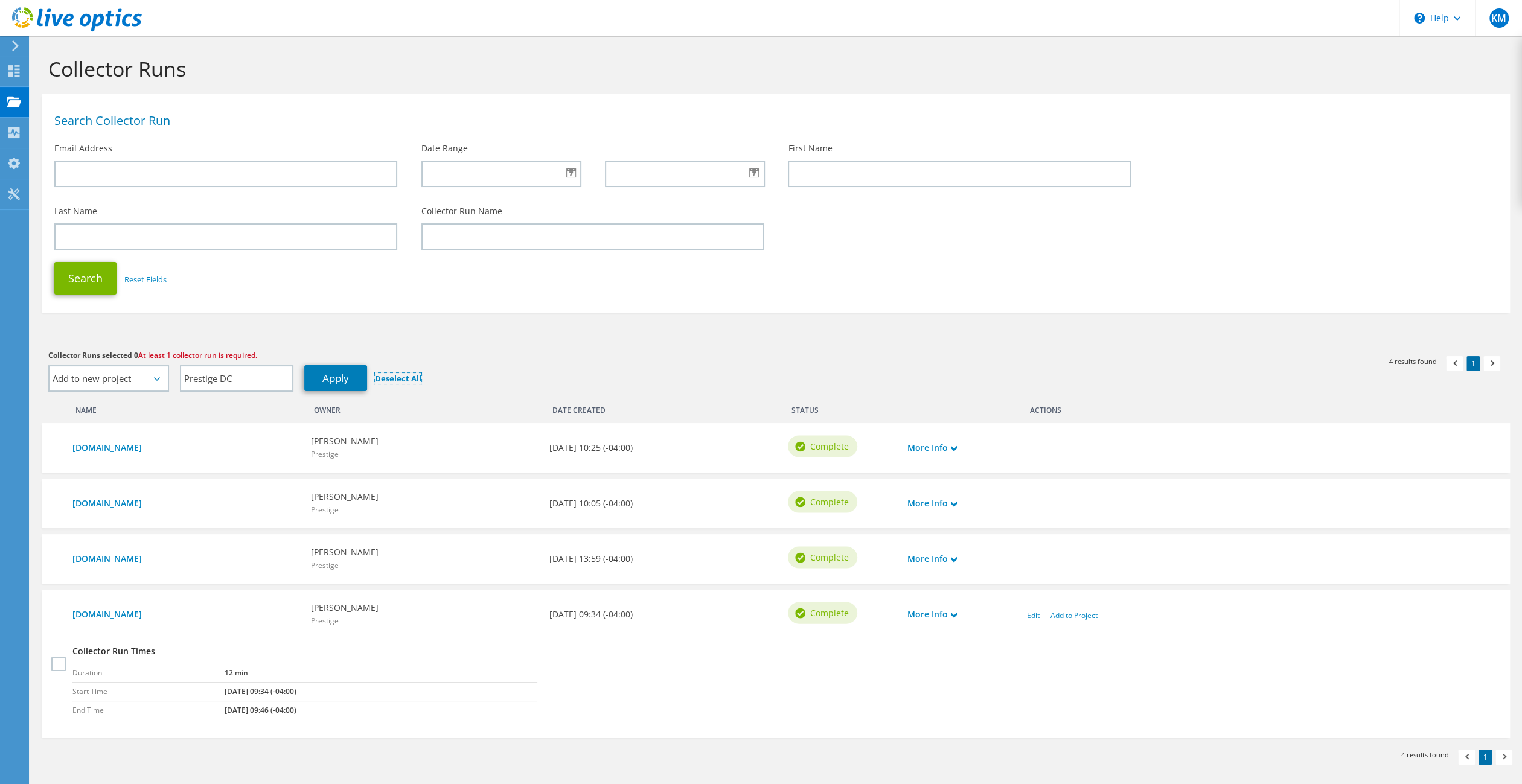
click at [394, 379] on link "Deselect All" at bounding box center [398, 378] width 46 height 11
select select "Actions"
click at [157, 372] on select "Actions Add to new project Add to existing project" at bounding box center [108, 379] width 120 height 27
click at [240, 336] on section "Collector Runs Search Collector Run Email Address Date Range First Name Last Na…" at bounding box center [775, 432] width 1492 height 793
click at [1035, 618] on link "Edit" at bounding box center [1033, 615] width 13 height 11
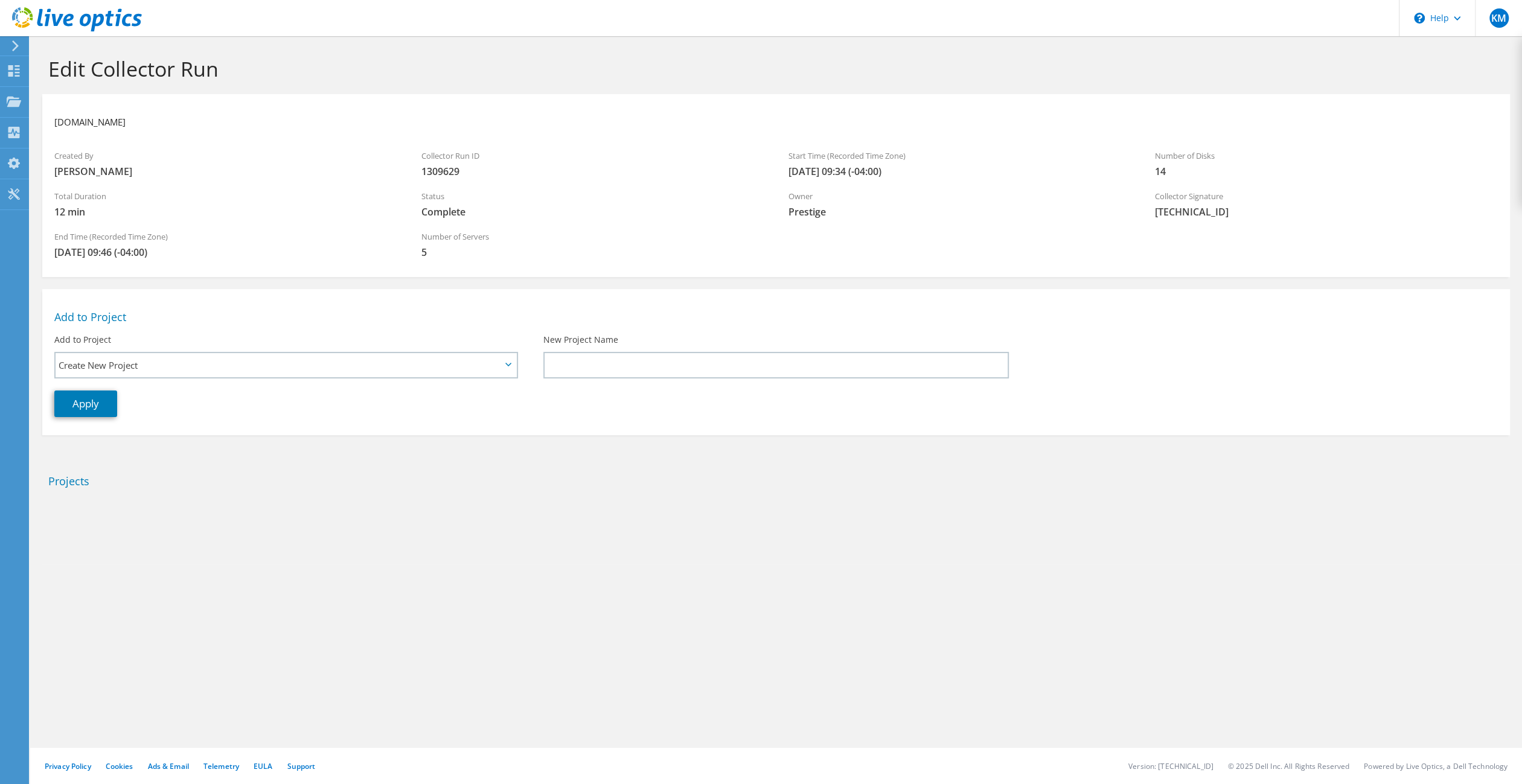
click at [67, 483] on h2 "Projects" at bounding box center [775, 482] width 1456 height 13
click at [9, 68] on use at bounding box center [14, 71] width 12 height 12
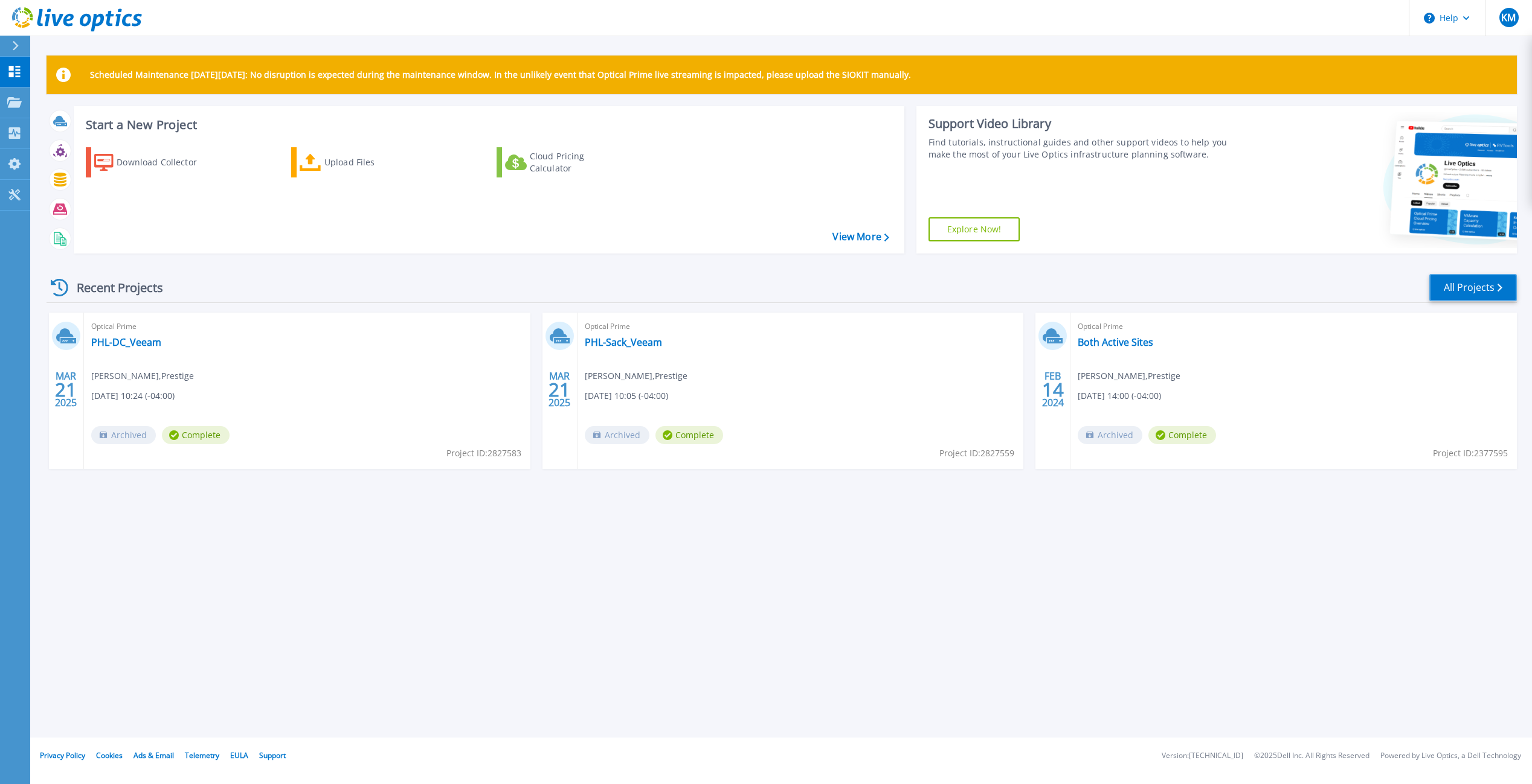
click at [1482, 290] on link "All Projects" at bounding box center [1472, 288] width 88 height 27
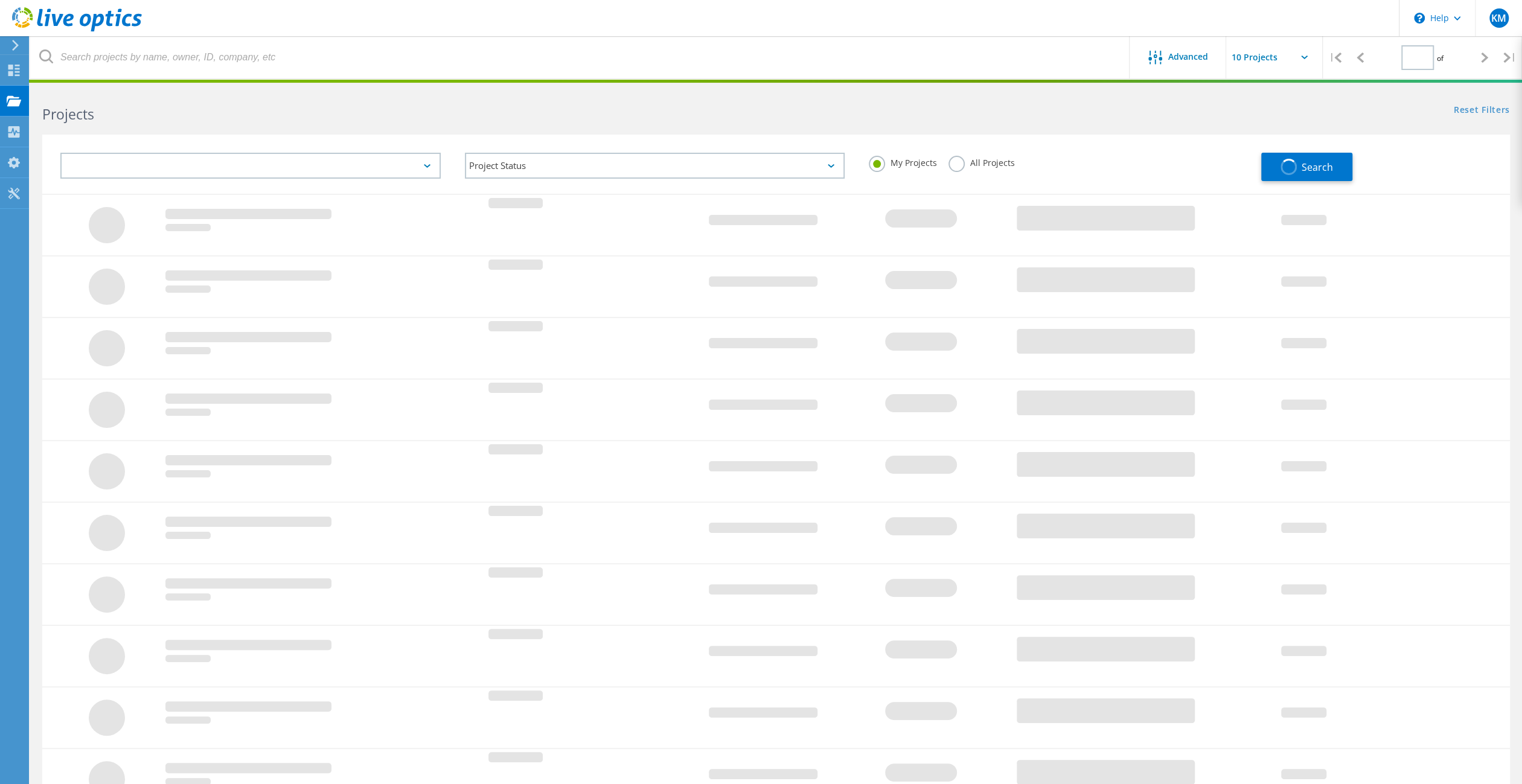
type input "1"
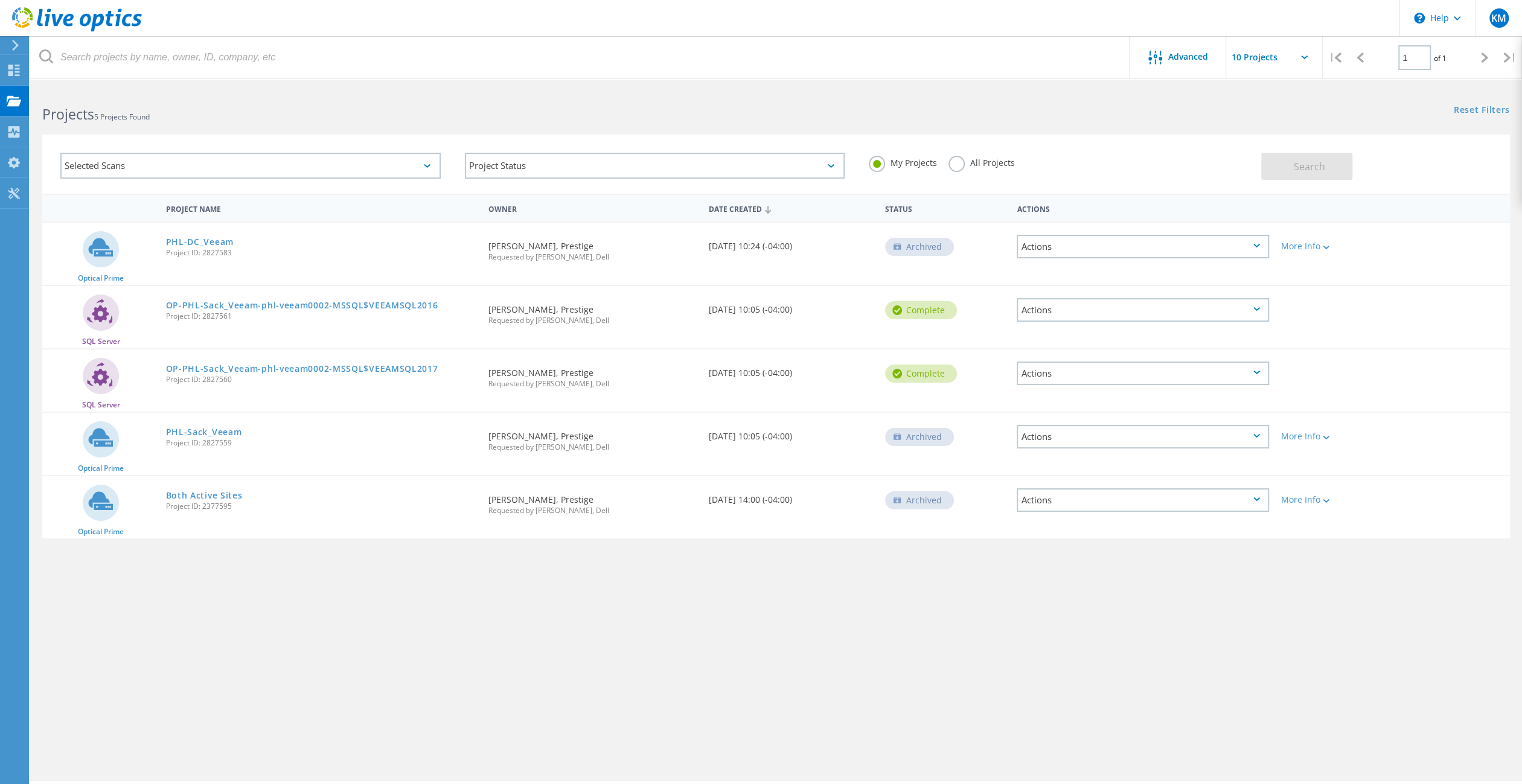
click at [417, 164] on div "Selected Scans" at bounding box center [250, 166] width 380 height 26
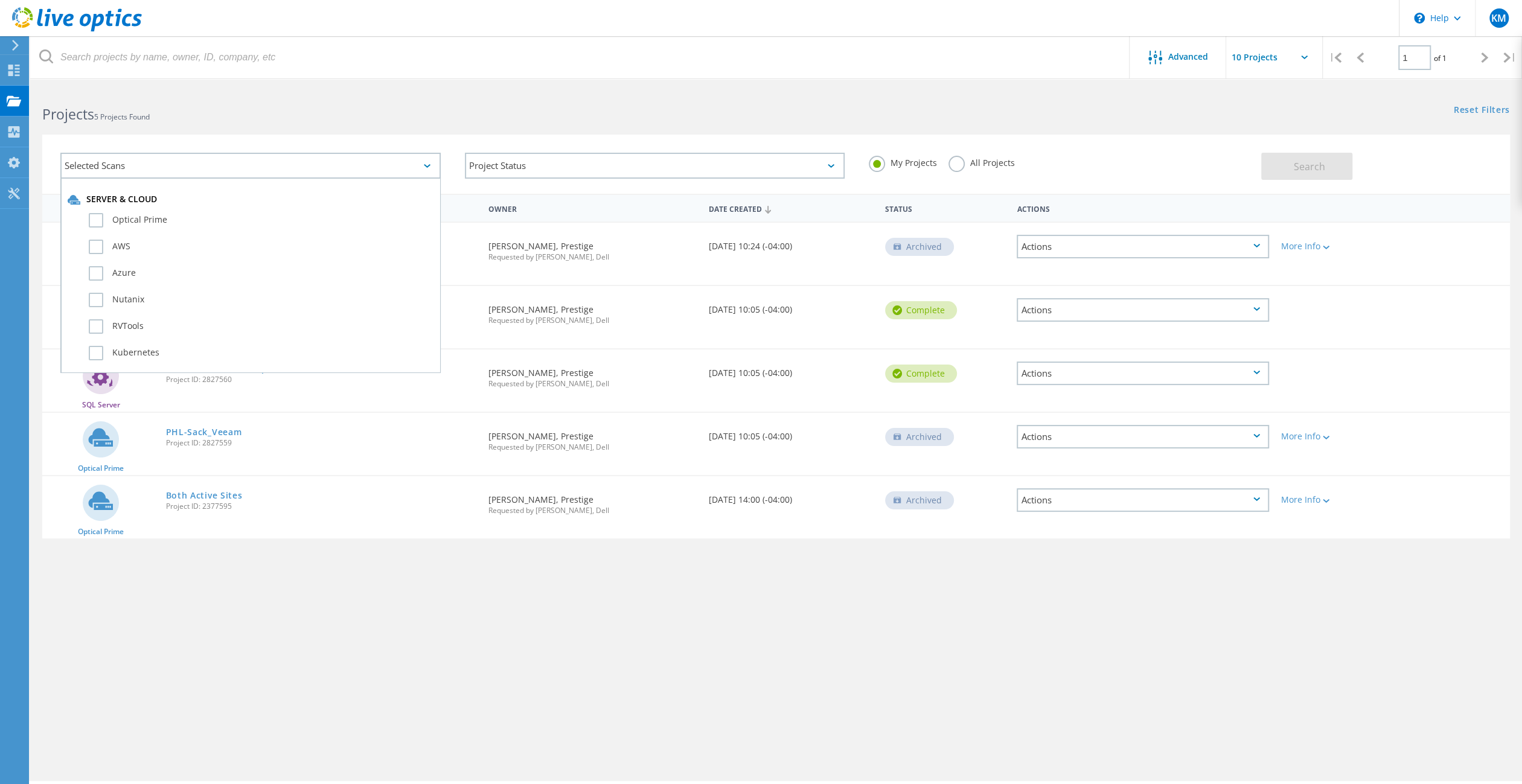
click at [15, 131] on icon at bounding box center [13, 132] width 14 height 12
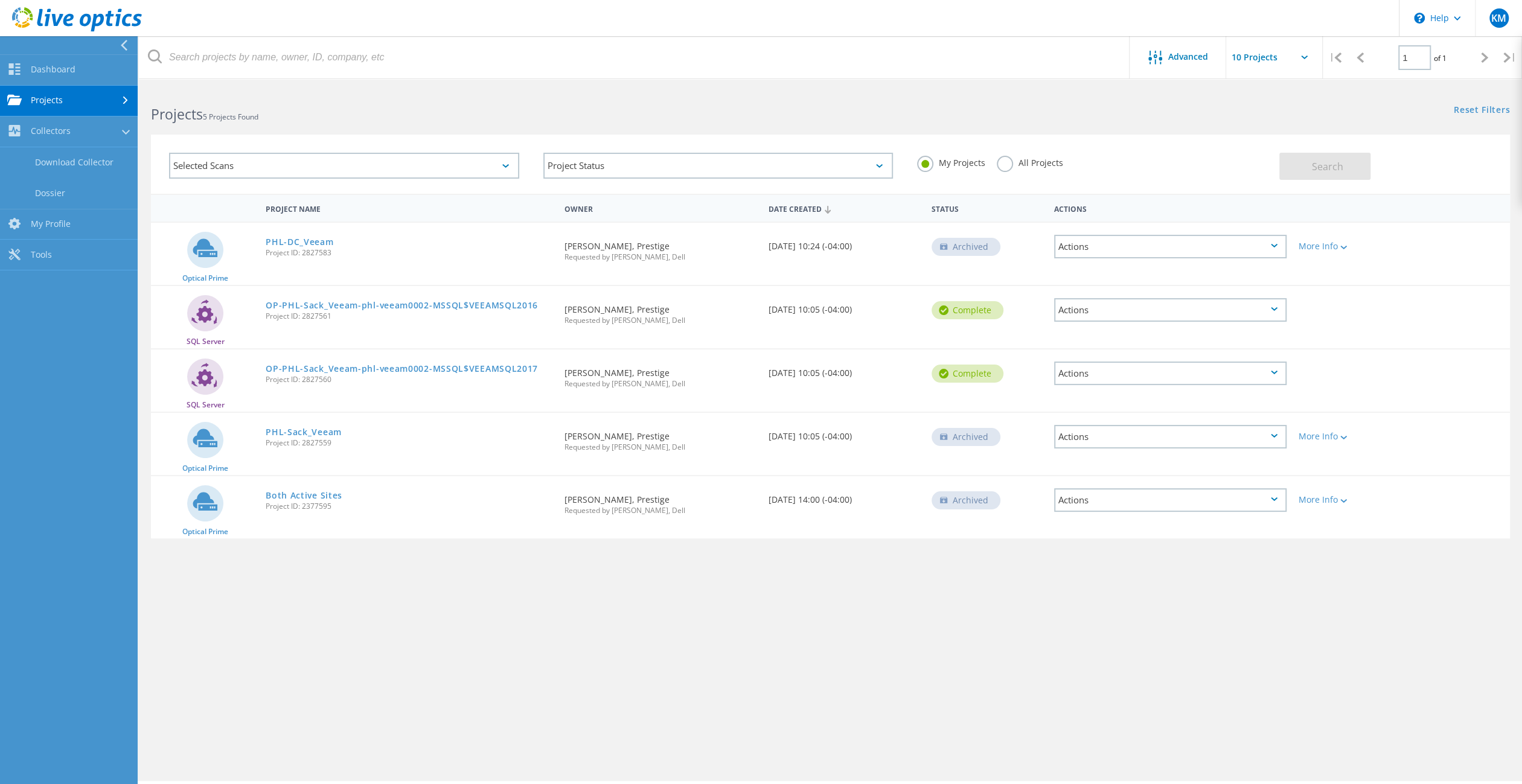
click at [68, 229] on link "My Profile" at bounding box center [68, 225] width 138 height 31
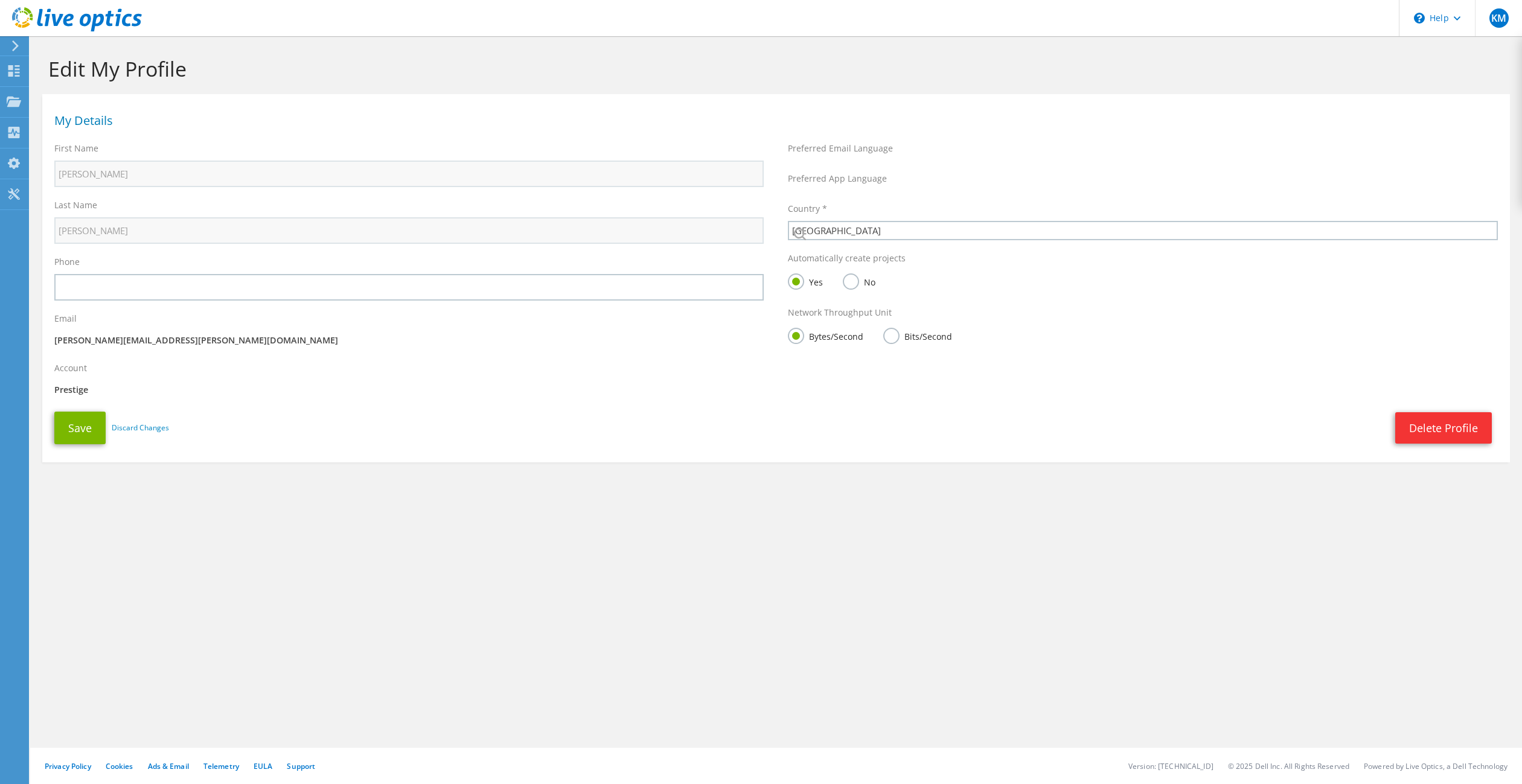
select select "218"
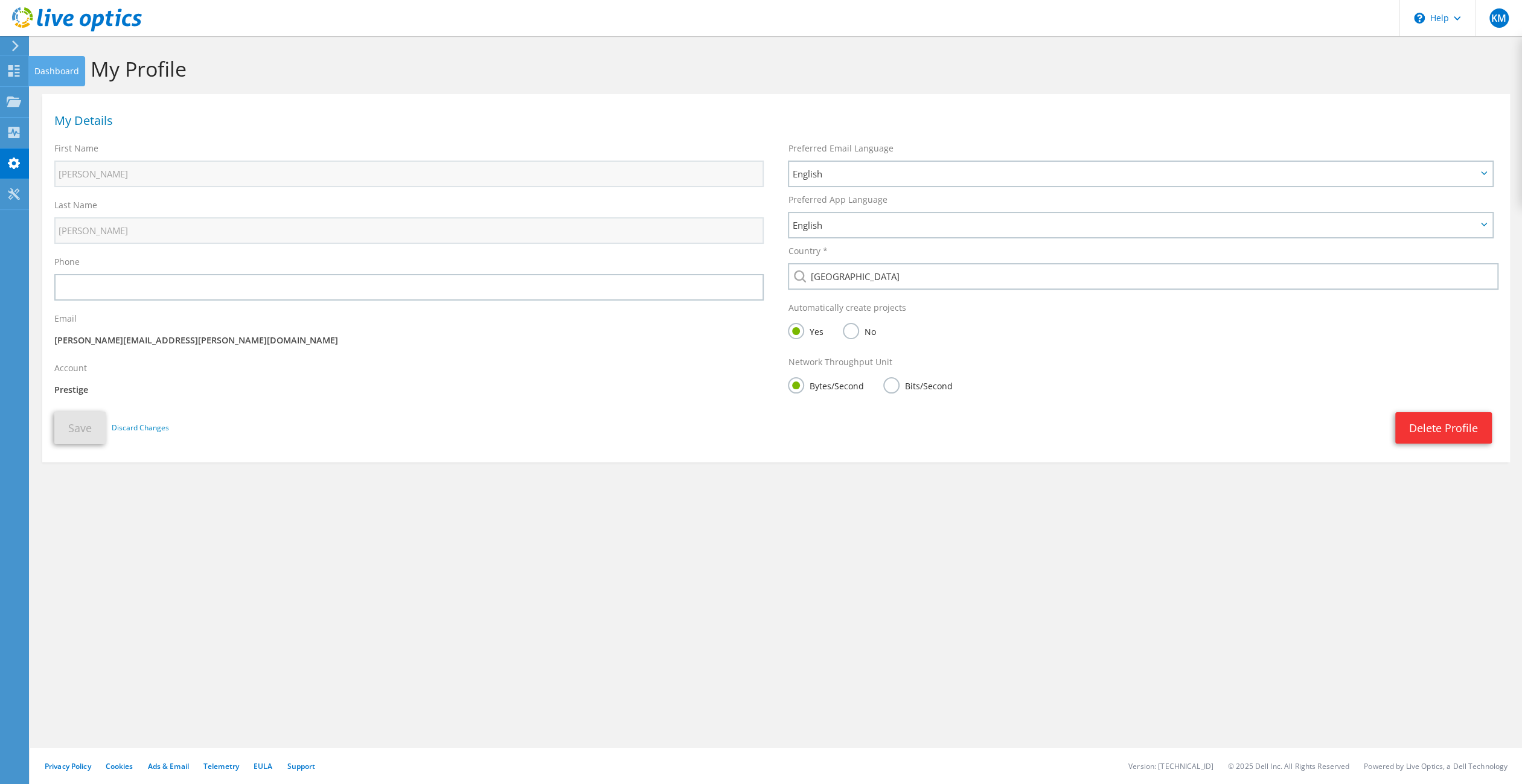
click at [12, 75] on use at bounding box center [14, 71] width 12 height 12
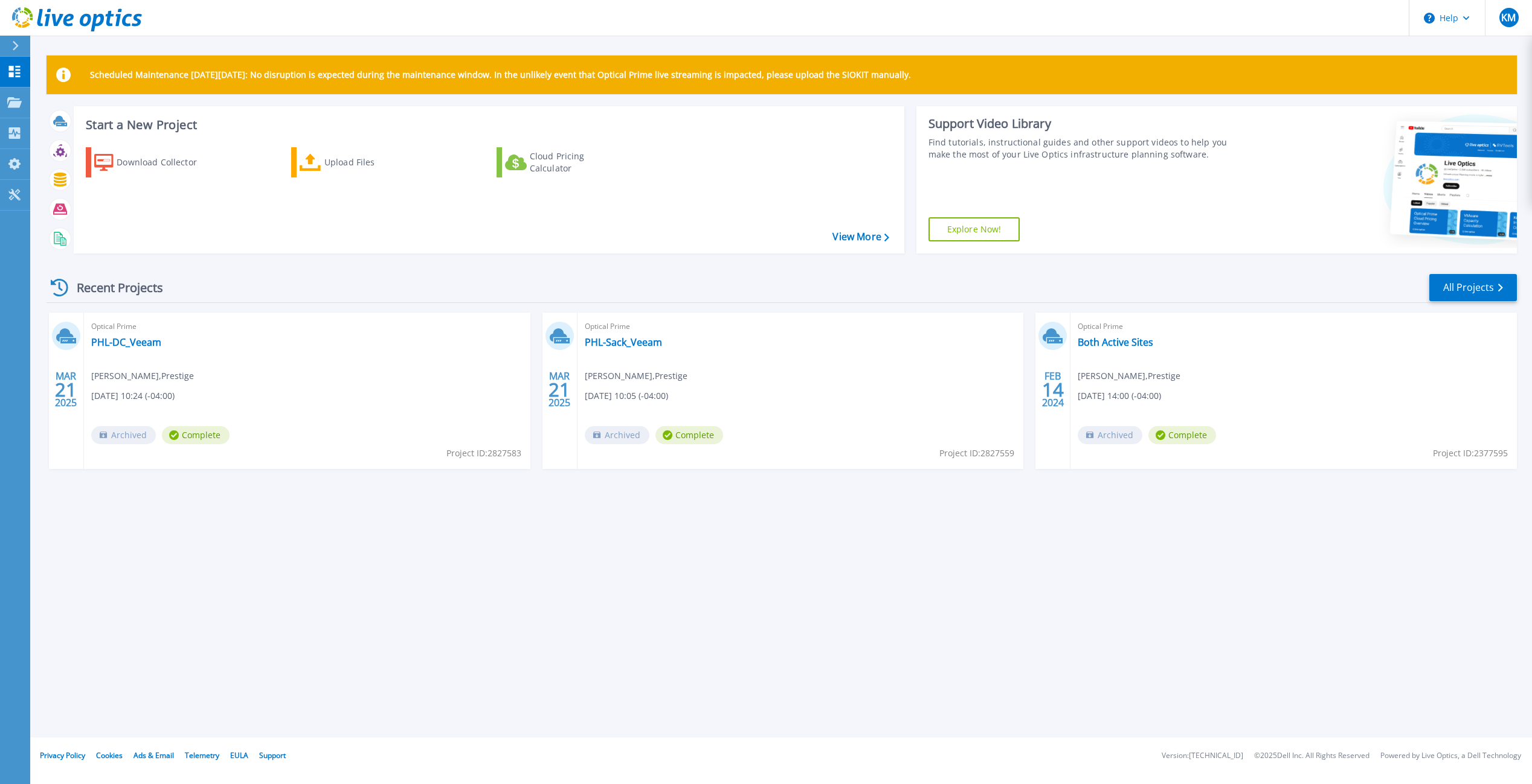
click at [149, 169] on div "Download Collector" at bounding box center [165, 162] width 96 height 24
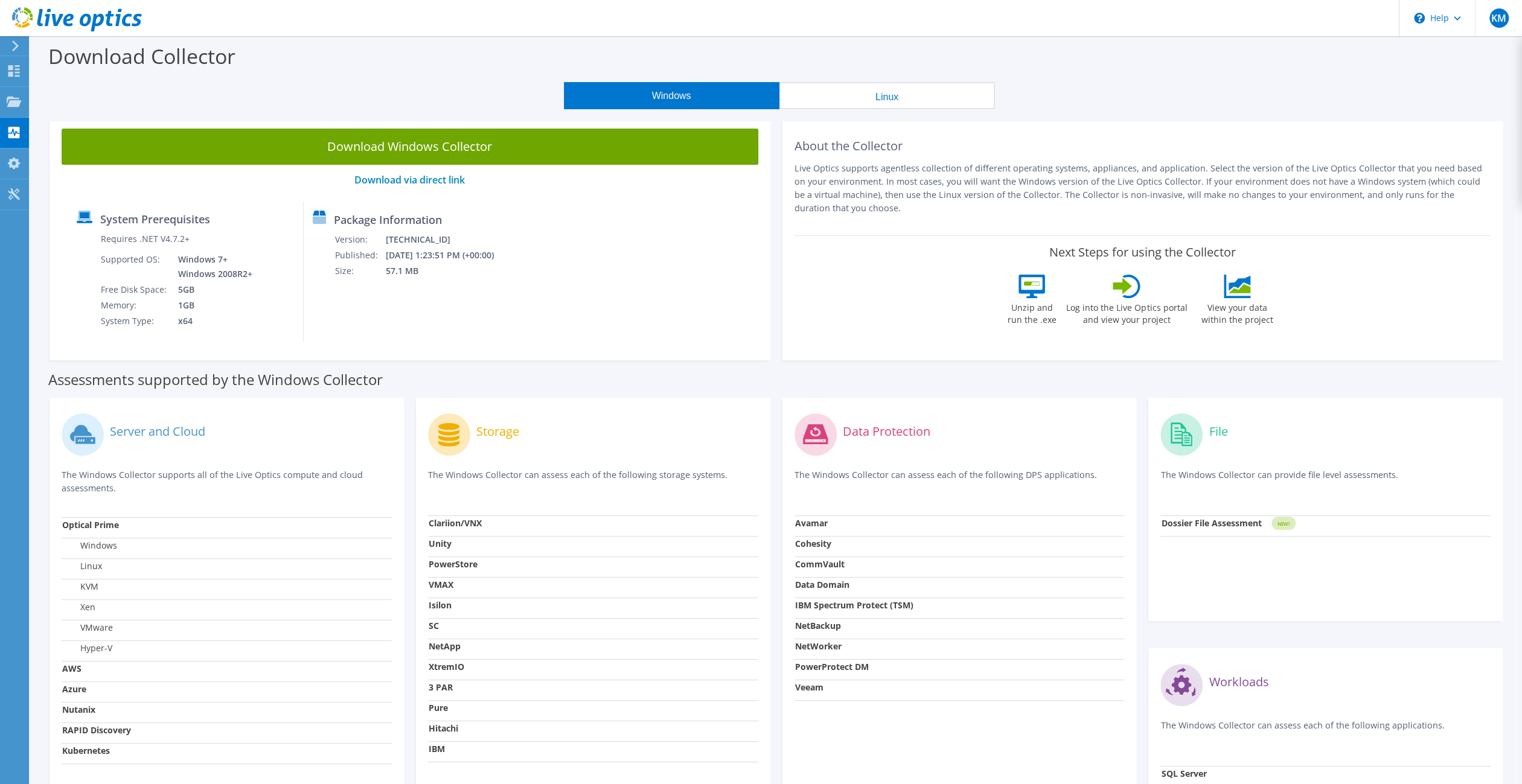
click at [442, 145] on link "Download Windows Collector" at bounding box center [409, 147] width 696 height 37
